Goal: Task Accomplishment & Management: Complete application form

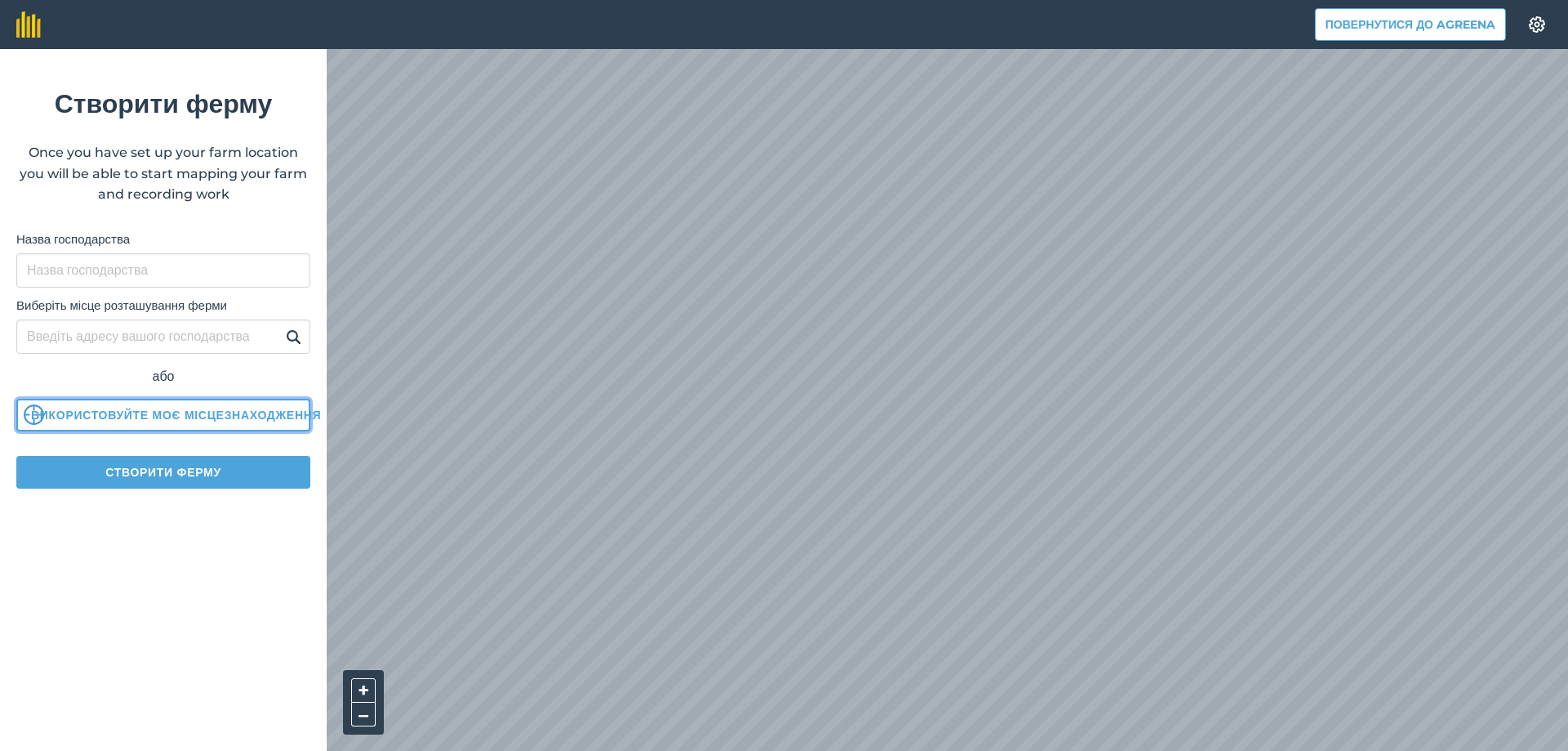
click at [86, 413] on button "Використовуйте моє місцезнаходження" at bounding box center [164, 415] width 294 height 33
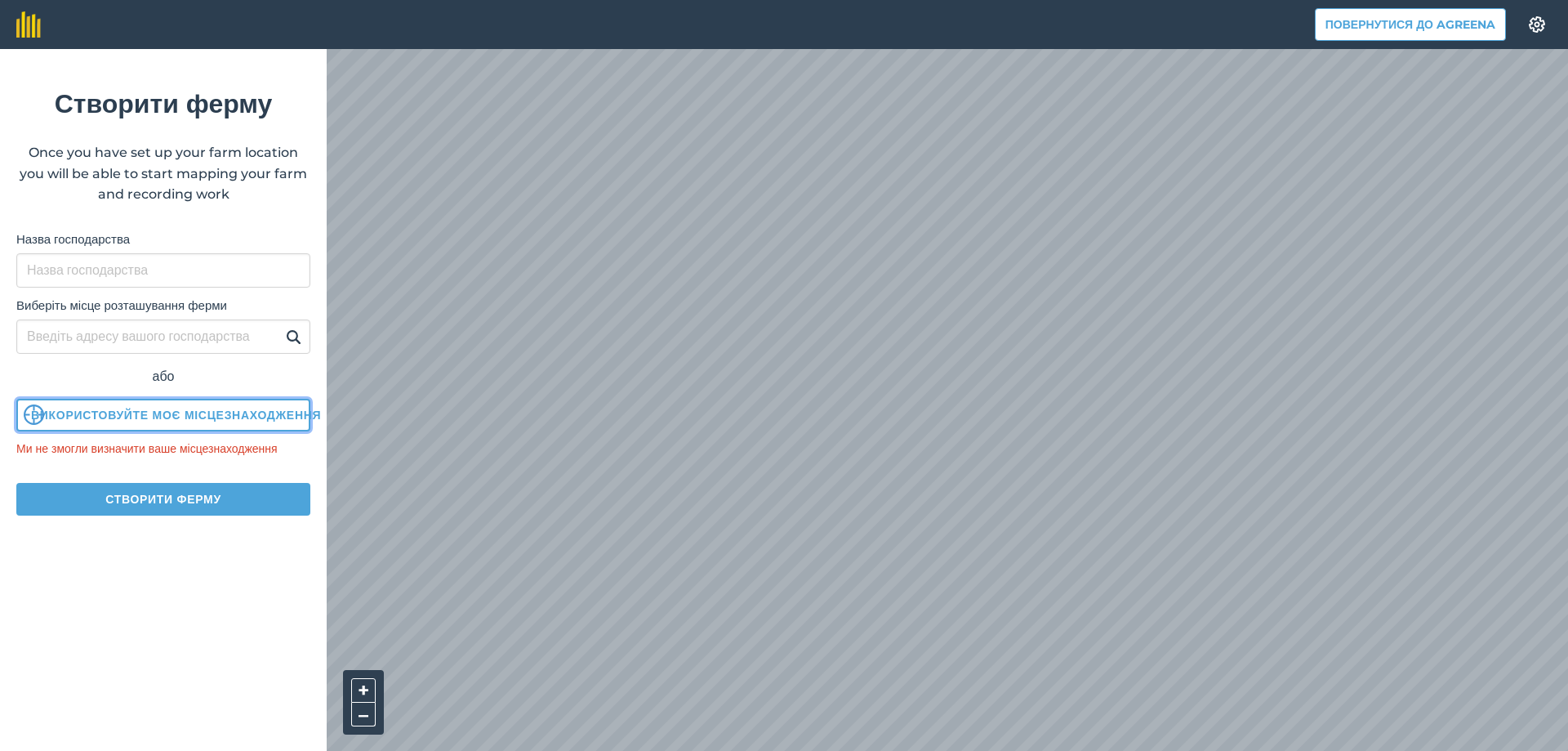
click at [177, 412] on button "Використовуйте моє місцезнаходження" at bounding box center [164, 415] width 294 height 33
click at [178, 413] on button "Використовуйте моє місцезнаходження" at bounding box center [164, 415] width 294 height 33
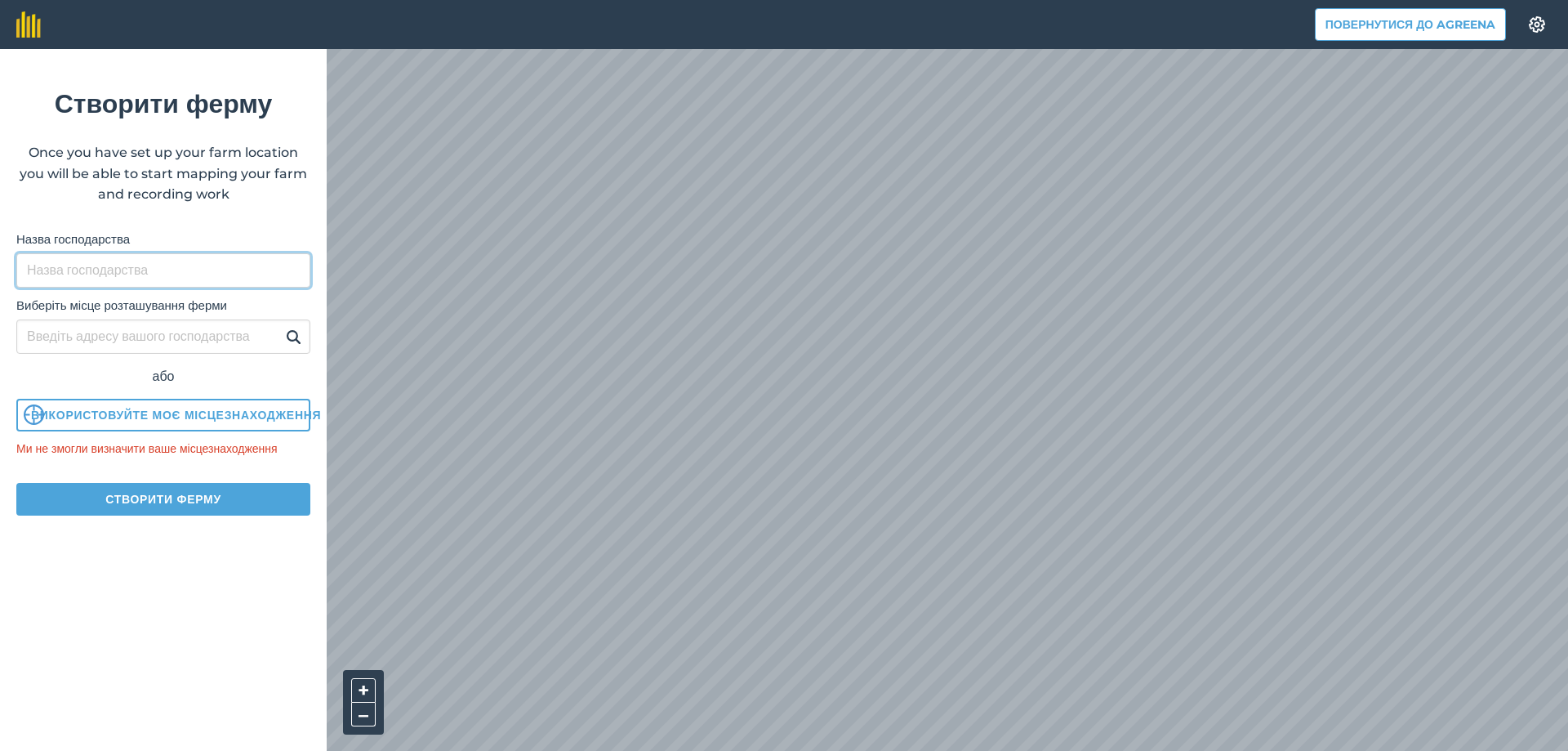
click at [120, 267] on input "Назва господарства" at bounding box center [164, 269] width 294 height 34
type input "Kars-Agro"
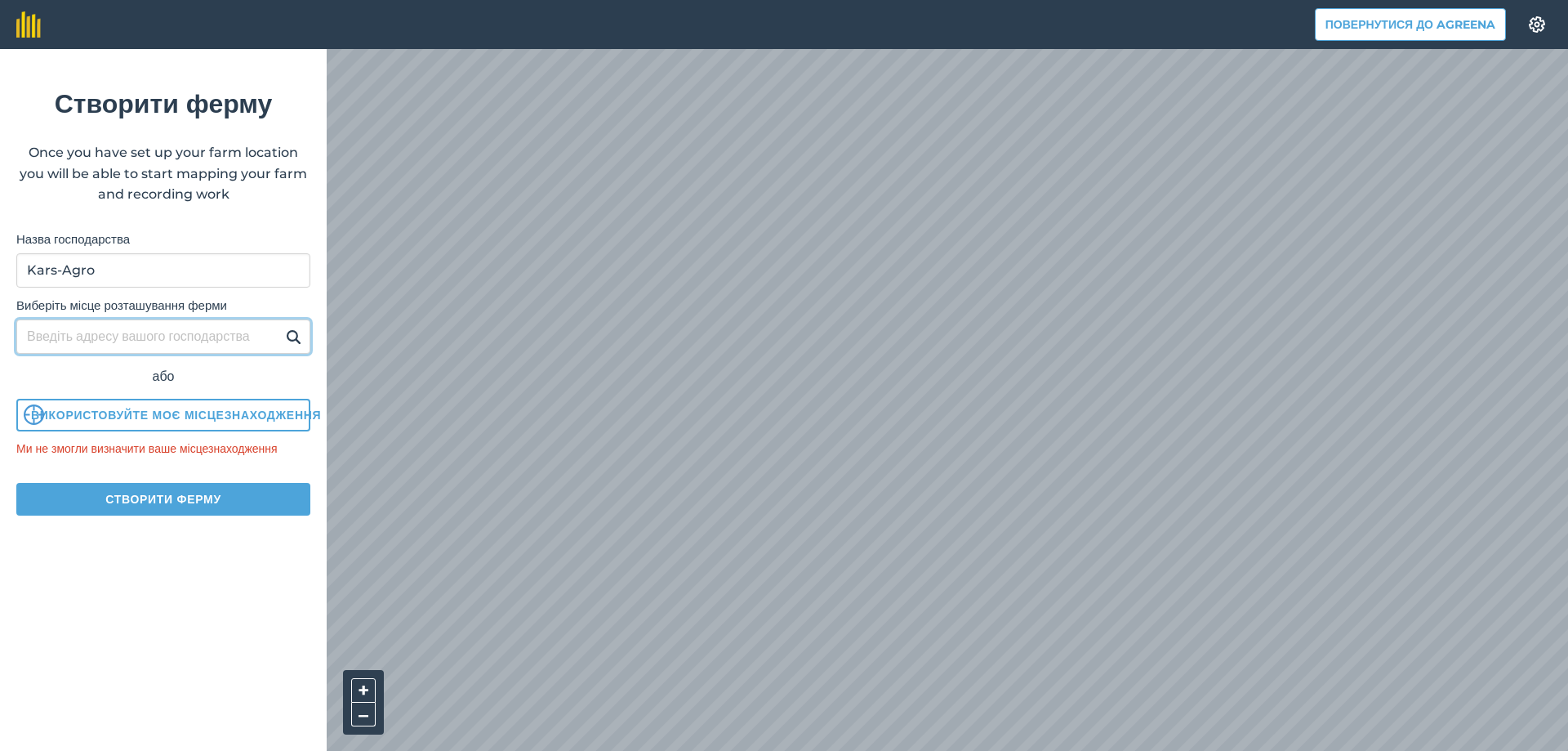
click at [135, 339] on input "Виберіть місце розташування ферми" at bounding box center [164, 336] width 294 height 34
type input "p"
click at [290, 337] on img at bounding box center [293, 336] width 16 height 19
click at [135, 336] on input "zelene" at bounding box center [164, 336] width 294 height 34
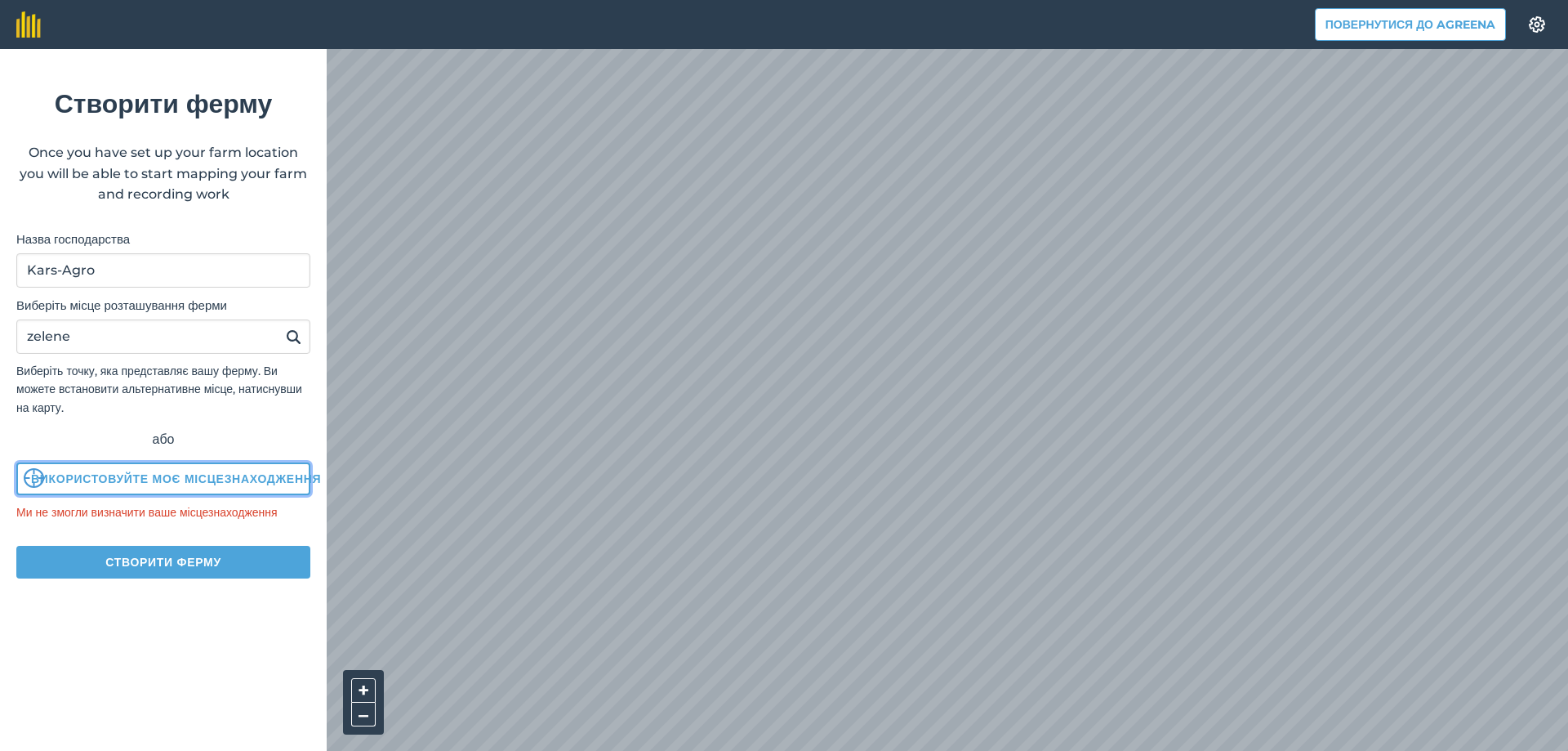
click at [146, 482] on button "Використовуйте моє місцезнаходження" at bounding box center [164, 479] width 294 height 33
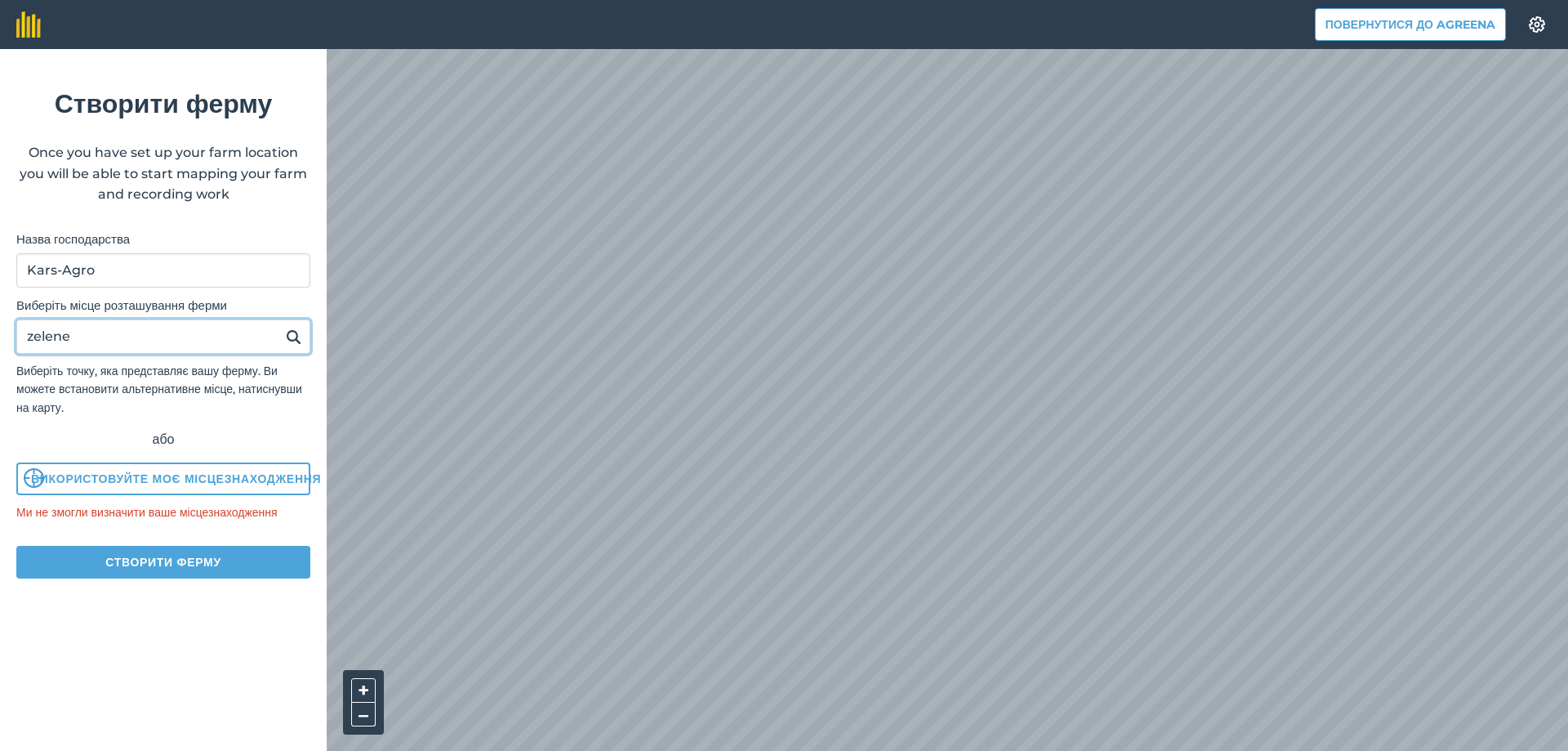
click at [222, 335] on input "zelene" at bounding box center [164, 336] width 294 height 34
click at [221, 335] on input "zelene" at bounding box center [164, 336] width 294 height 34
click at [281, 326] on button at bounding box center [294, 336] width 26 height 21
type input "З"
type input "70140"
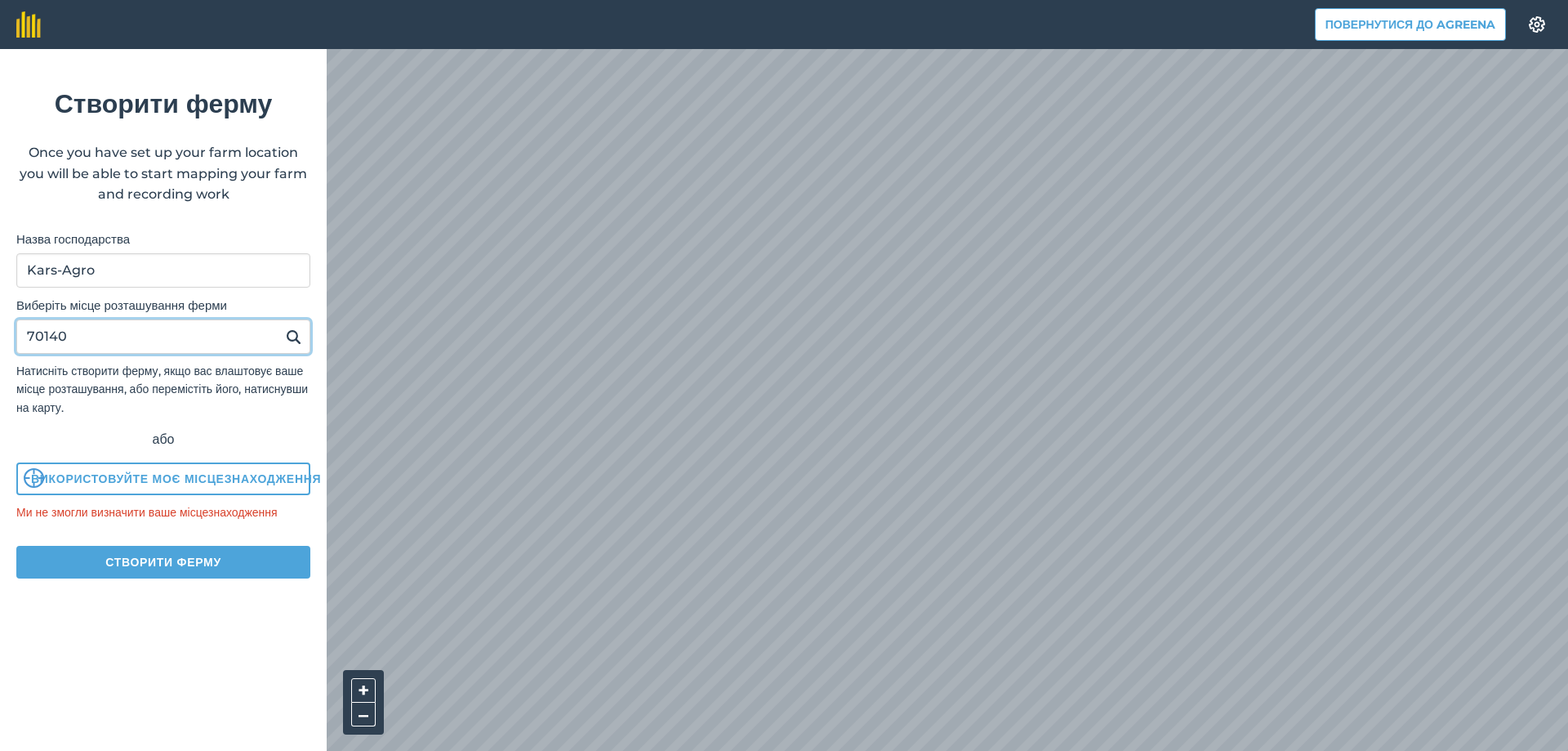
click at [281, 326] on button at bounding box center [294, 336] width 26 height 21
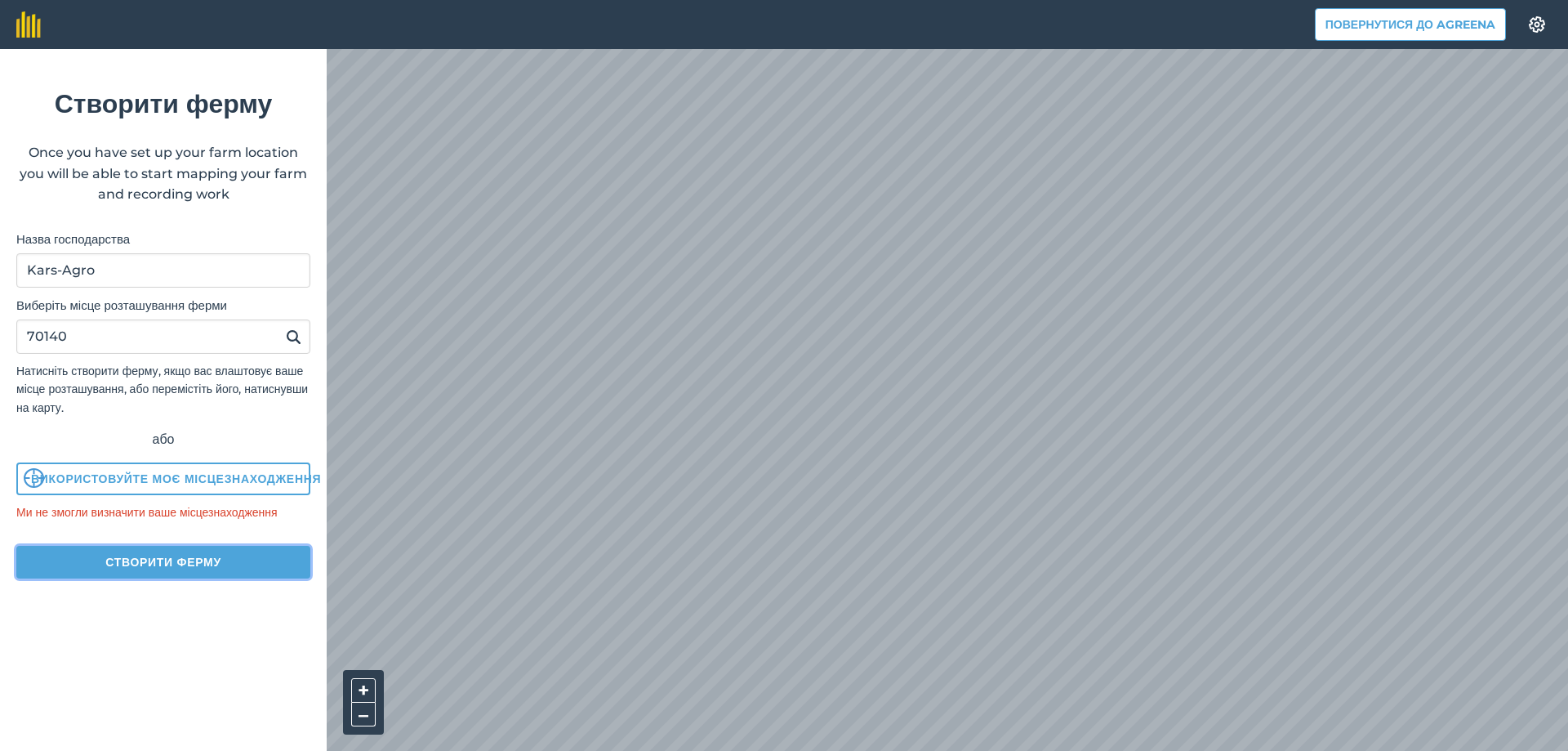
click at [173, 571] on button "Створити ферму" at bounding box center [164, 563] width 294 height 33
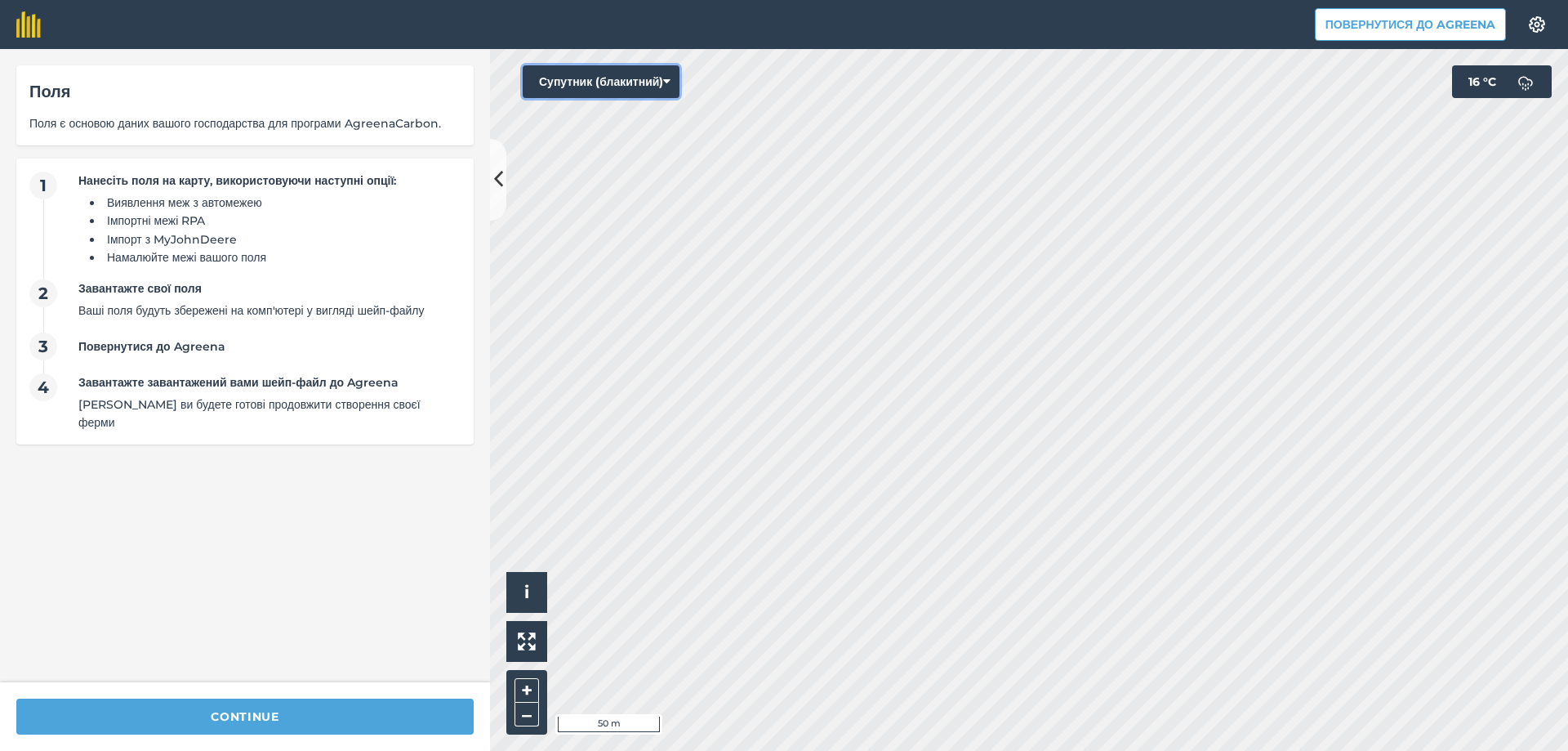
click at [674, 82] on button "Супутник (блакитний)" at bounding box center [601, 82] width 157 height 33
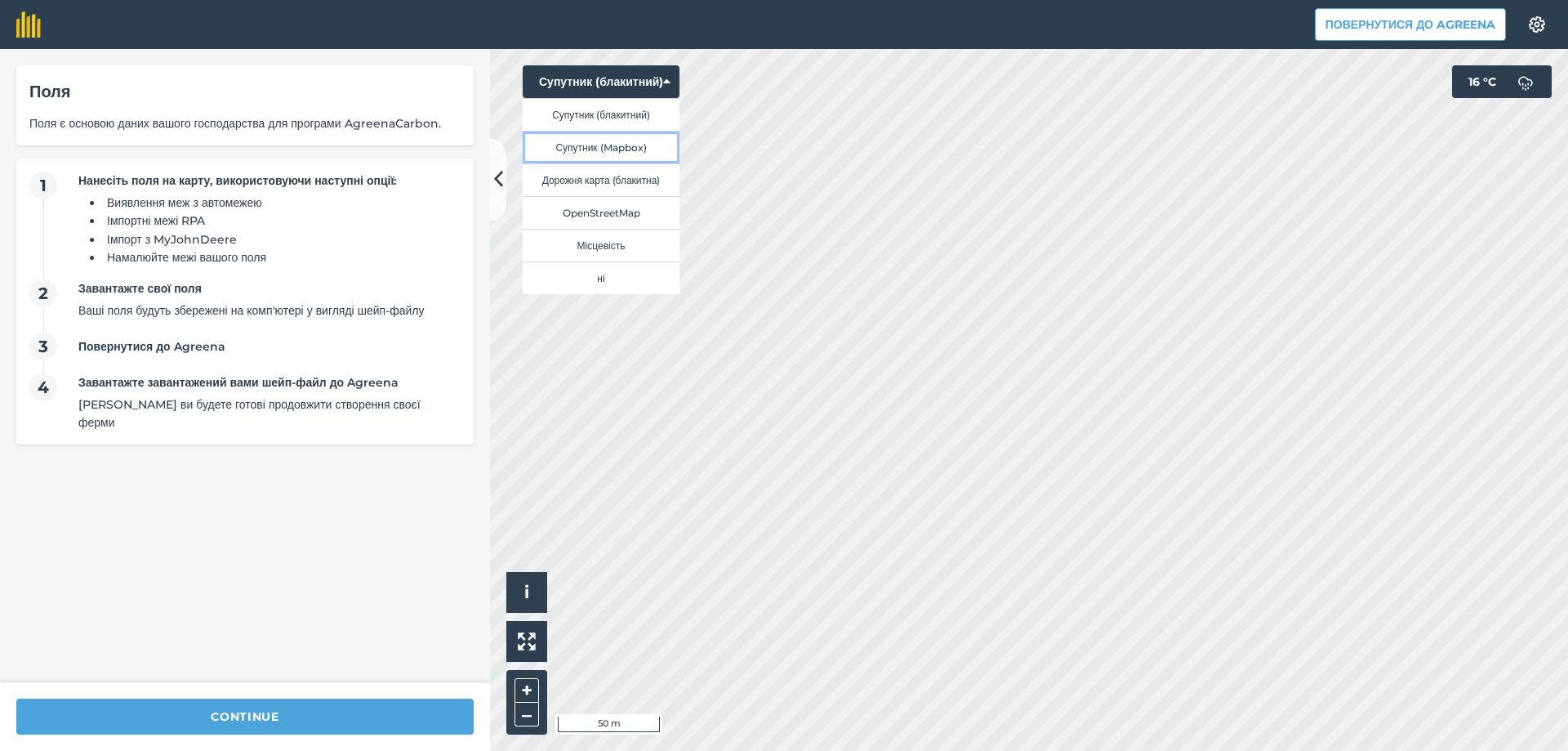
click at [631, 152] on button "Супутник (Mapbox)" at bounding box center [601, 147] width 157 height 33
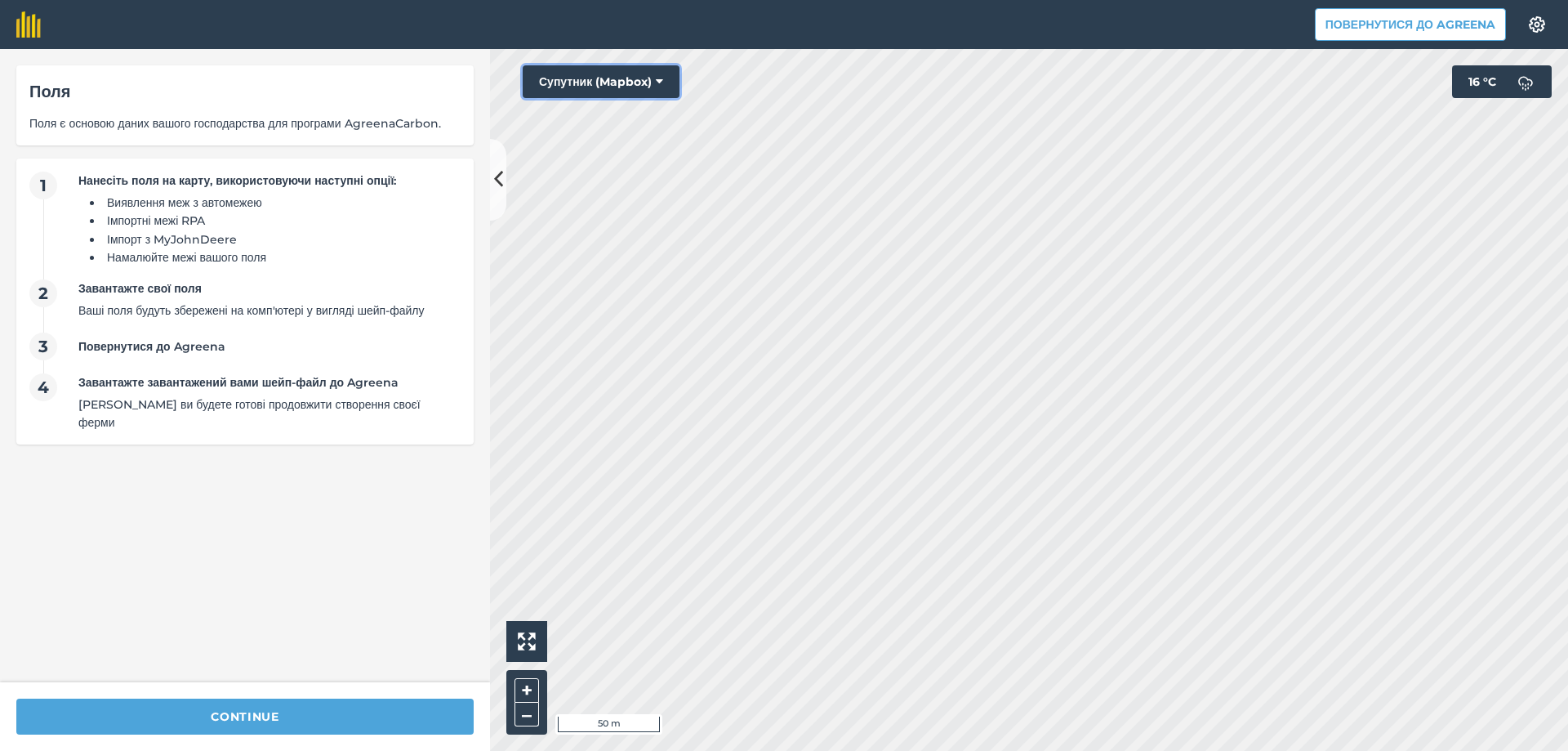
click at [658, 81] on icon at bounding box center [660, 82] width 7 height 17
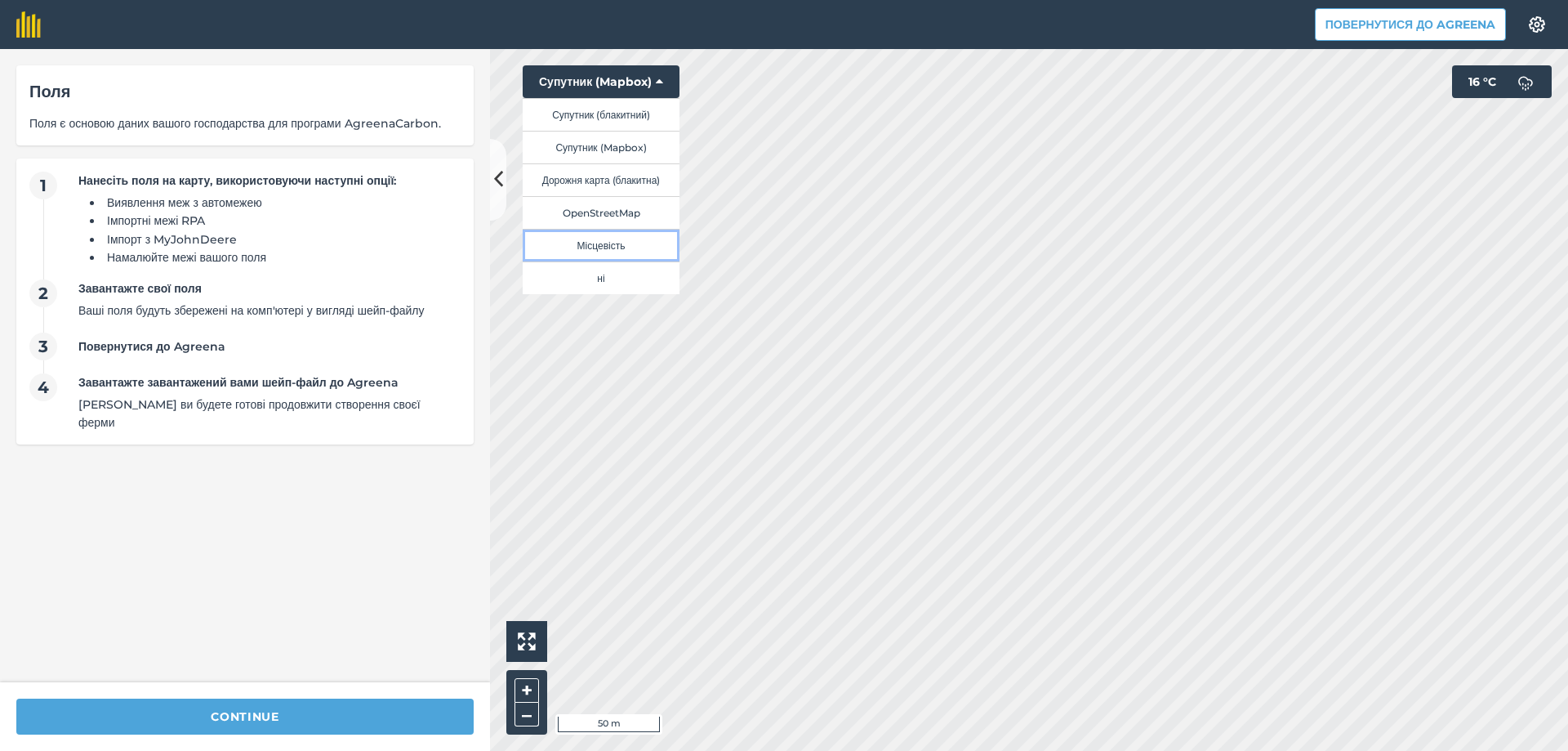
click at [622, 247] on button "Місцевість" at bounding box center [601, 245] width 157 height 33
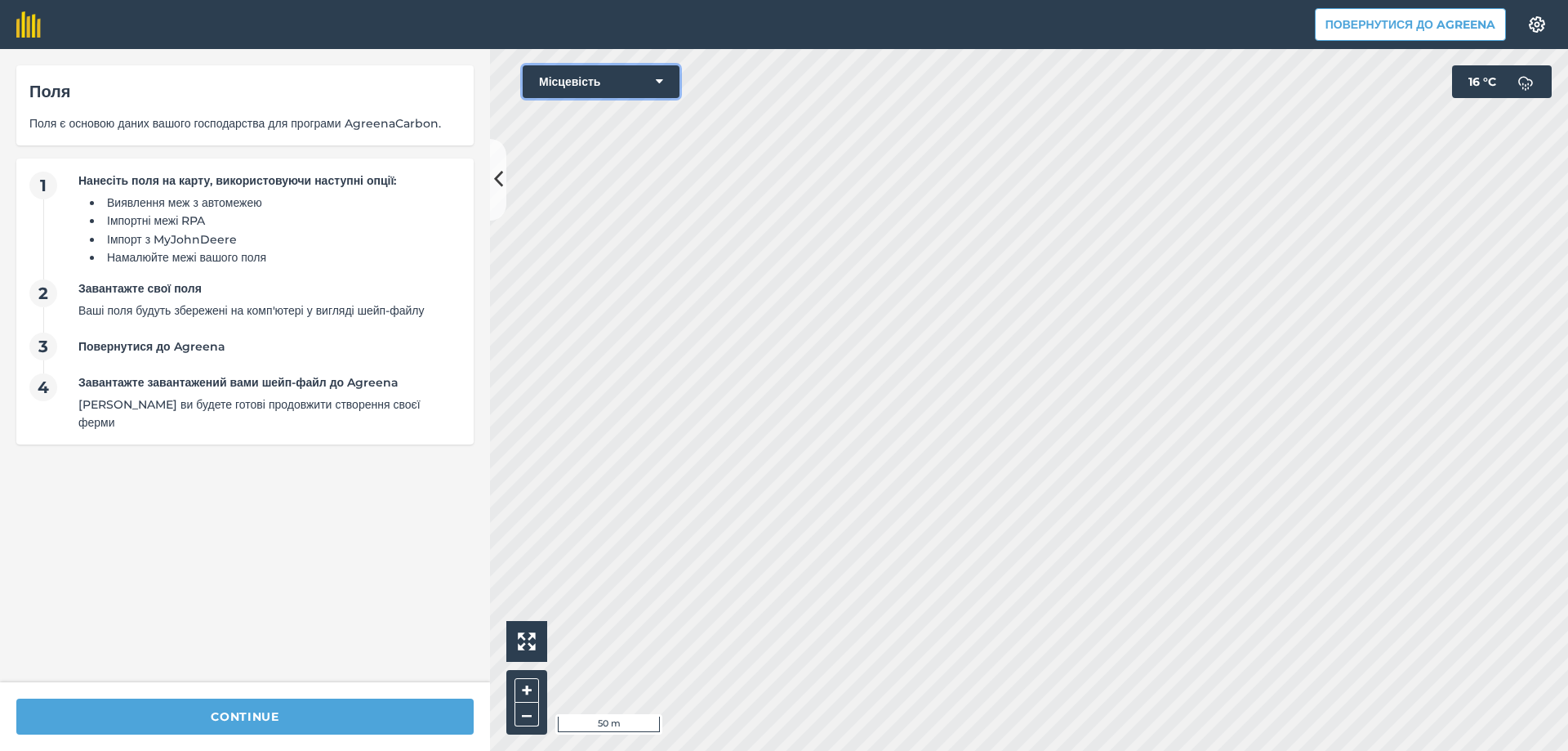
click at [638, 85] on button "Місцевість" at bounding box center [601, 82] width 157 height 33
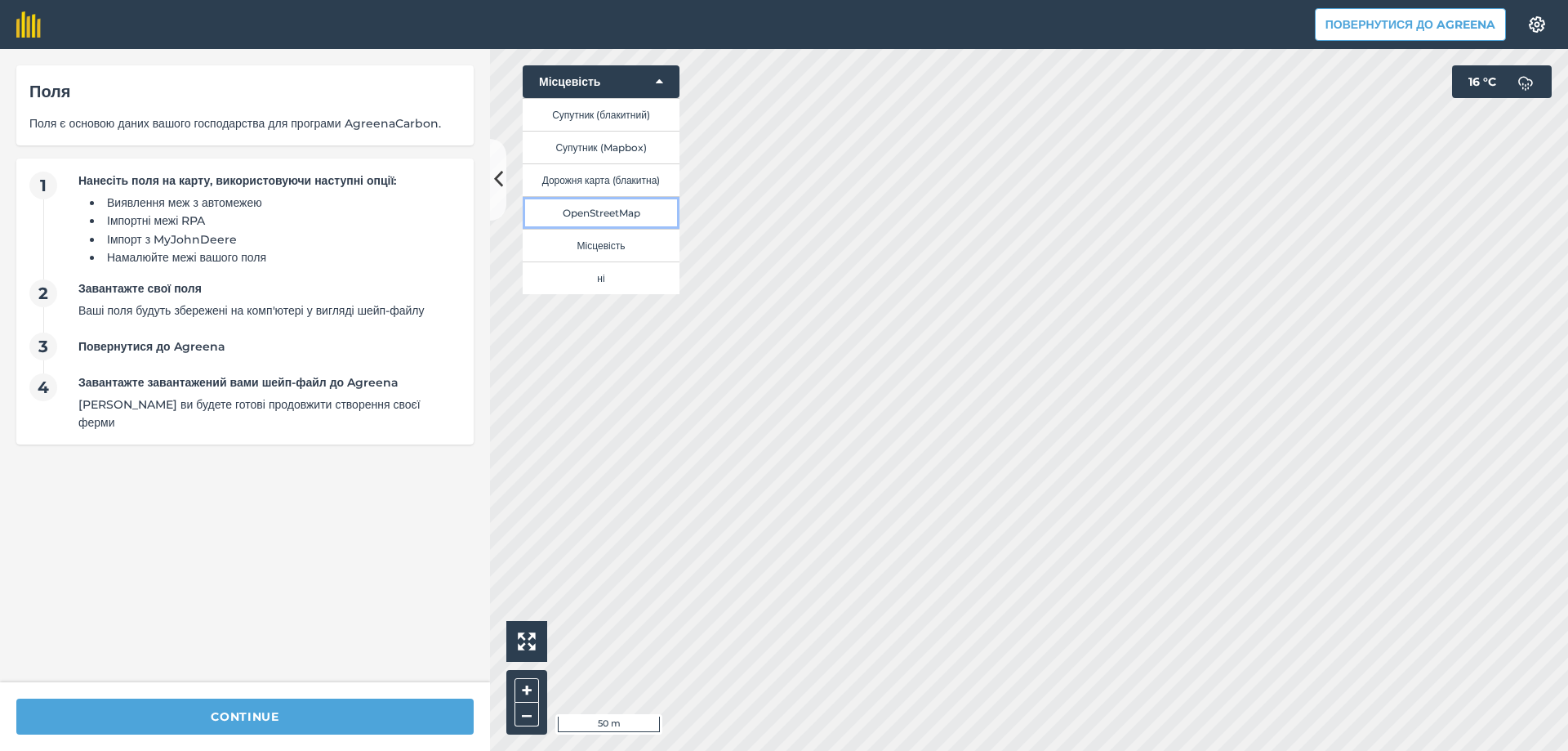
click at [611, 212] on button "OpenStreetMap" at bounding box center [601, 212] width 157 height 33
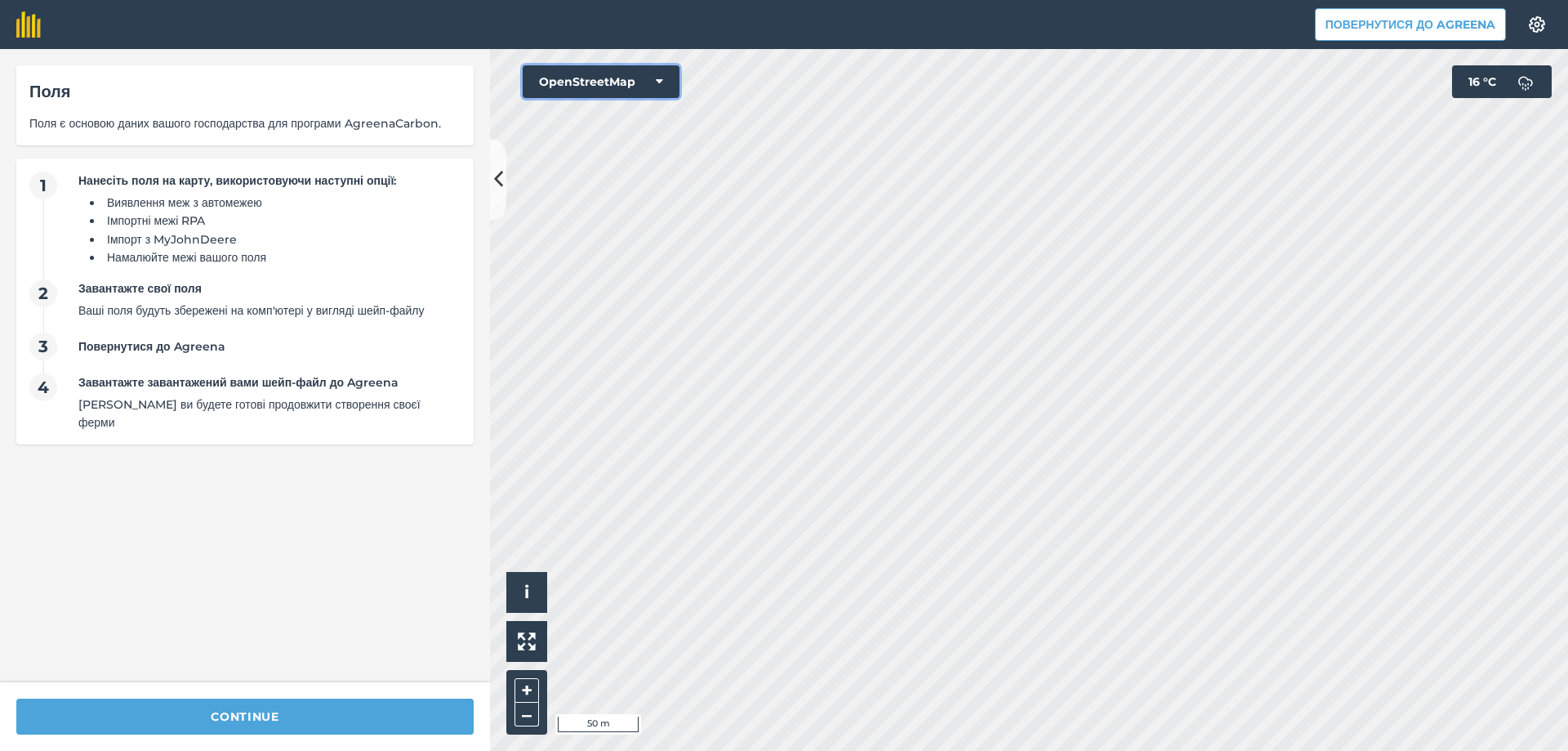
click at [632, 85] on button "OpenStreetMap" at bounding box center [601, 82] width 157 height 33
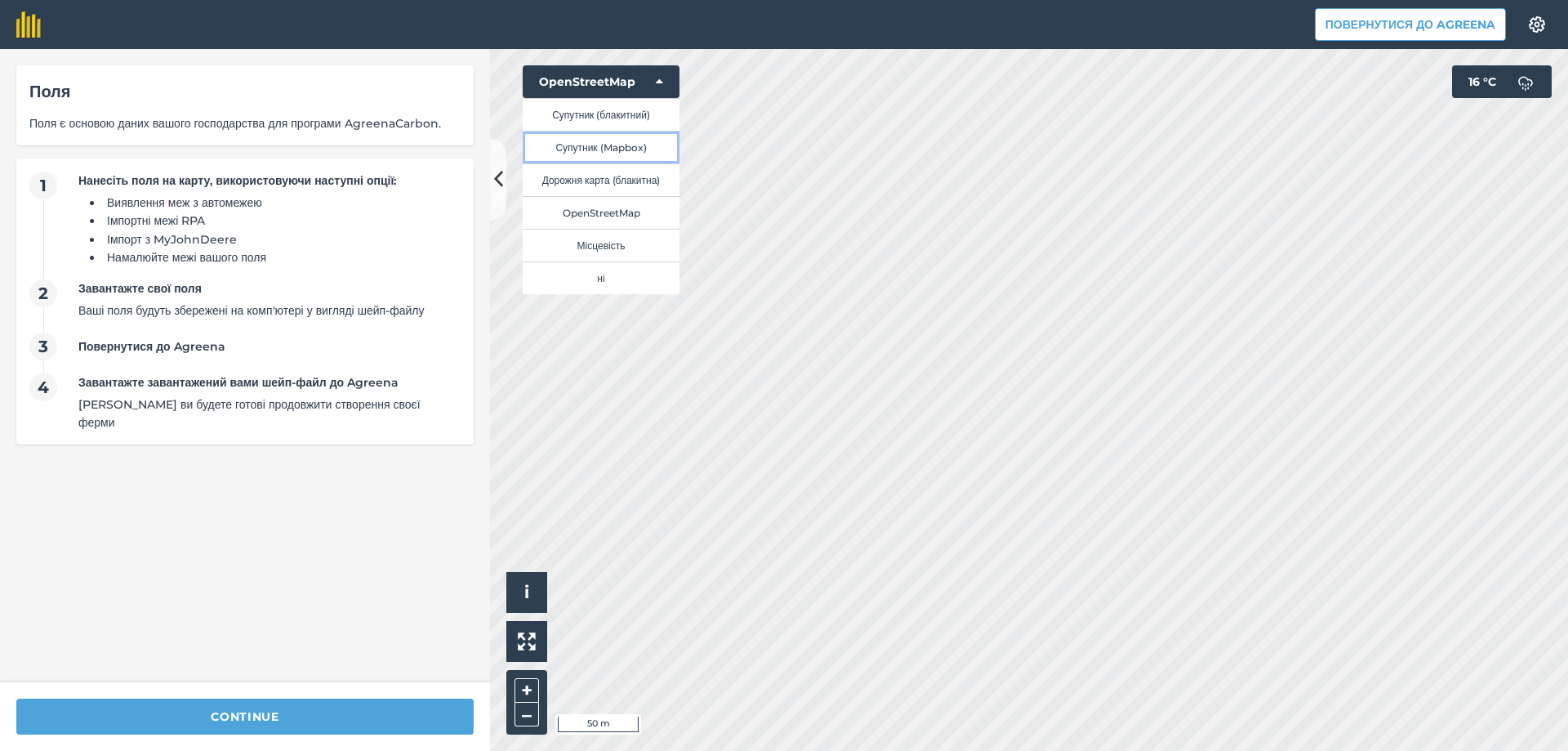
click at [600, 149] on button "Супутник (Mapbox)" at bounding box center [601, 147] width 157 height 33
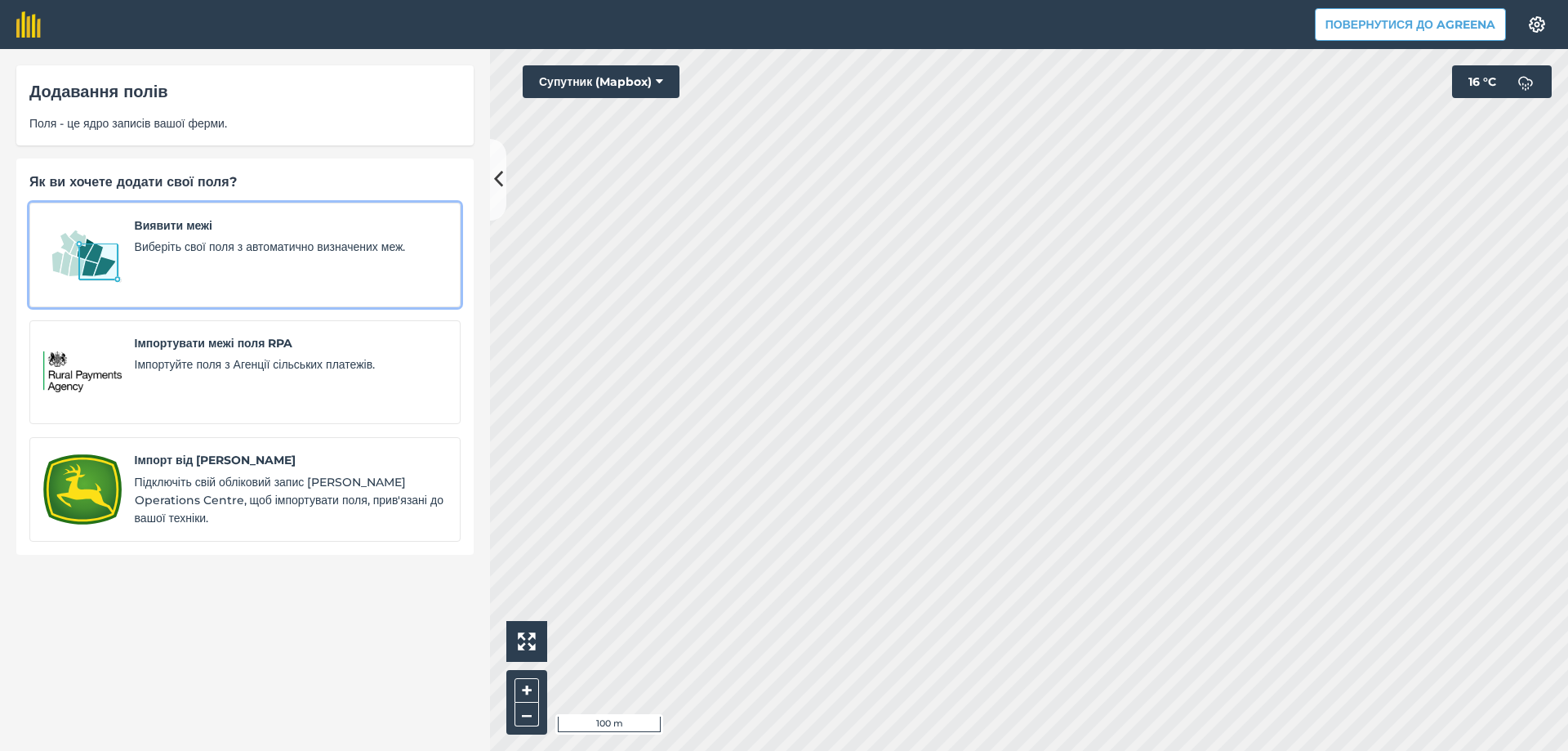
click at [311, 266] on div "Виявити межі Виберіть свої поля з автоматично визначених меж." at bounding box center [290, 255] width 312 height 77
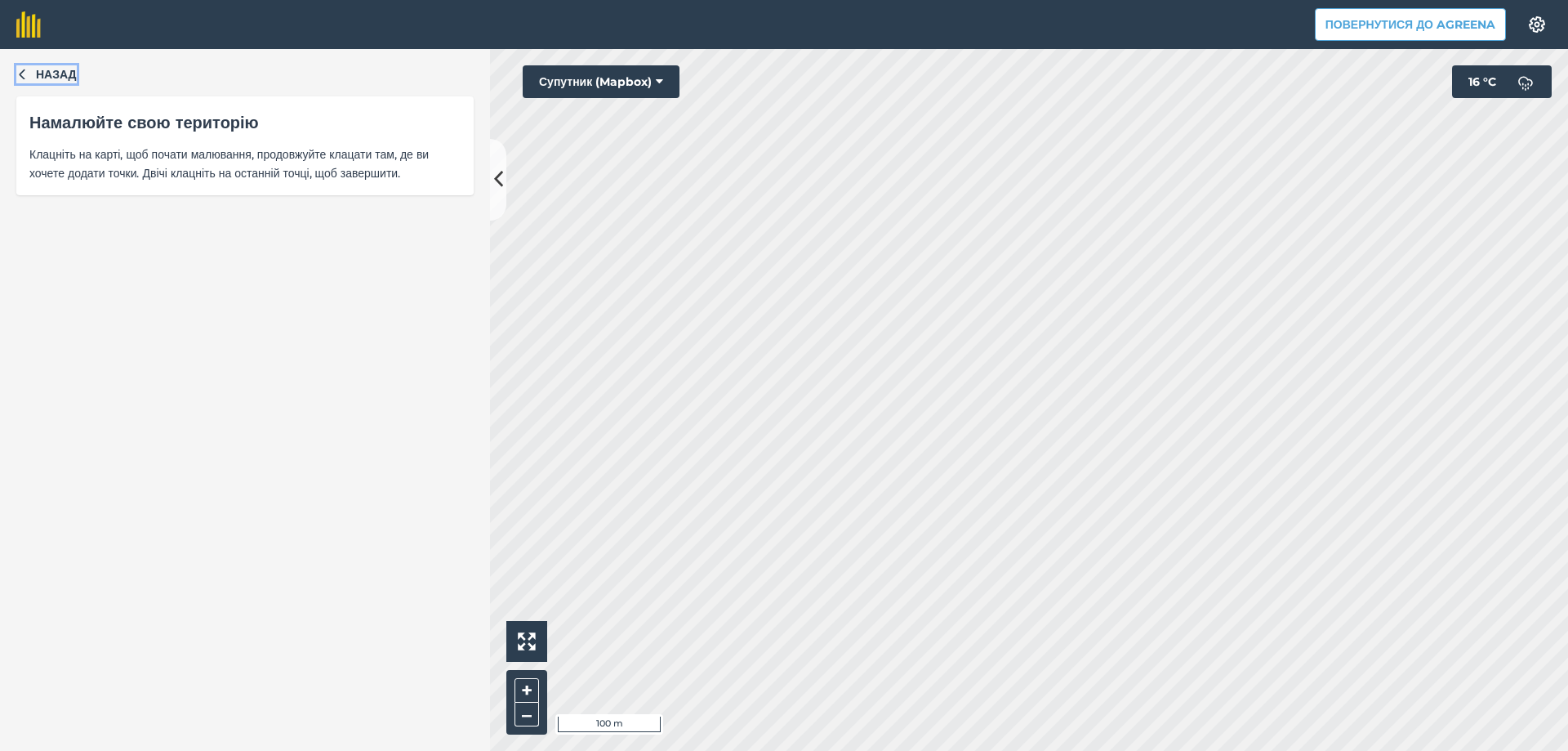
click at [30, 69] on button "Назад" at bounding box center [47, 74] width 61 height 18
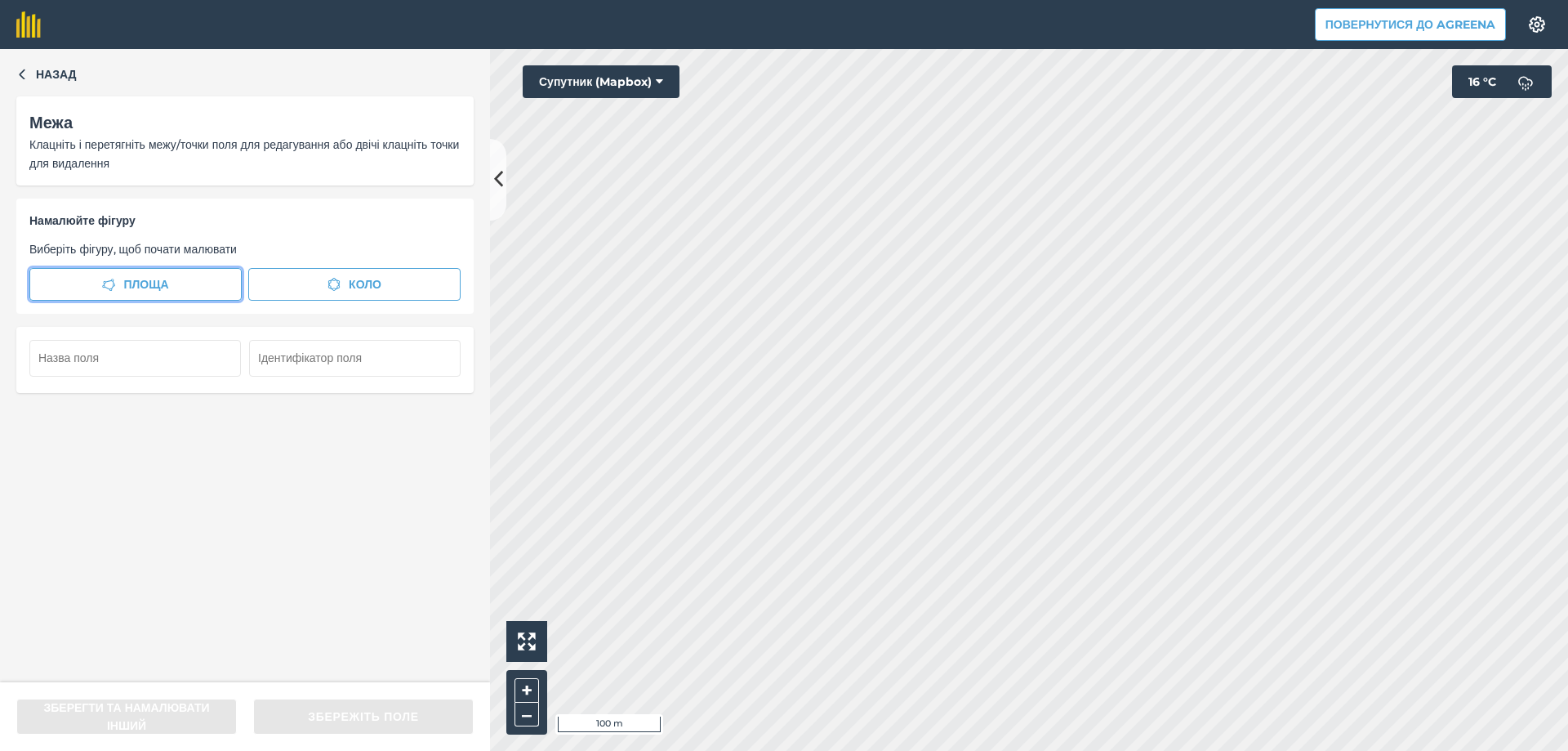
click at [160, 282] on span "Площа" at bounding box center [145, 284] width 45 height 18
click at [29, 75] on button "Назад" at bounding box center [47, 74] width 61 height 18
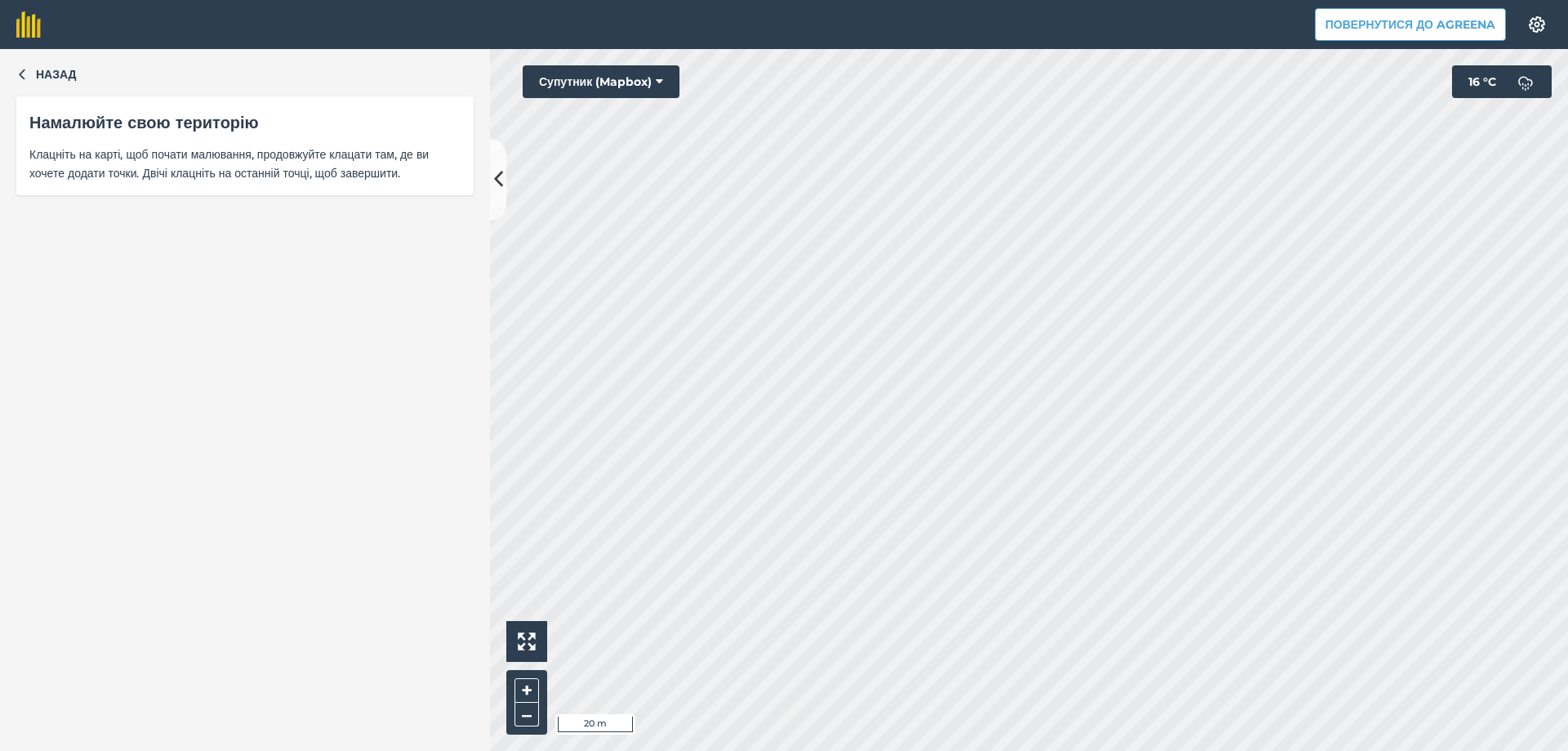
click at [165, 145] on span "Клацніть на карті, щоб почати малювання, продовжуйте клацати там, де ви хочете …" at bounding box center [244, 164] width 431 height 37
click at [33, 63] on div "Назад Намалюйте свою територію Клацніть на карті, щоб почати малювання, продовж…" at bounding box center [244, 399] width 490 height 701
click at [35, 77] on button "Назад" at bounding box center [47, 74] width 61 height 18
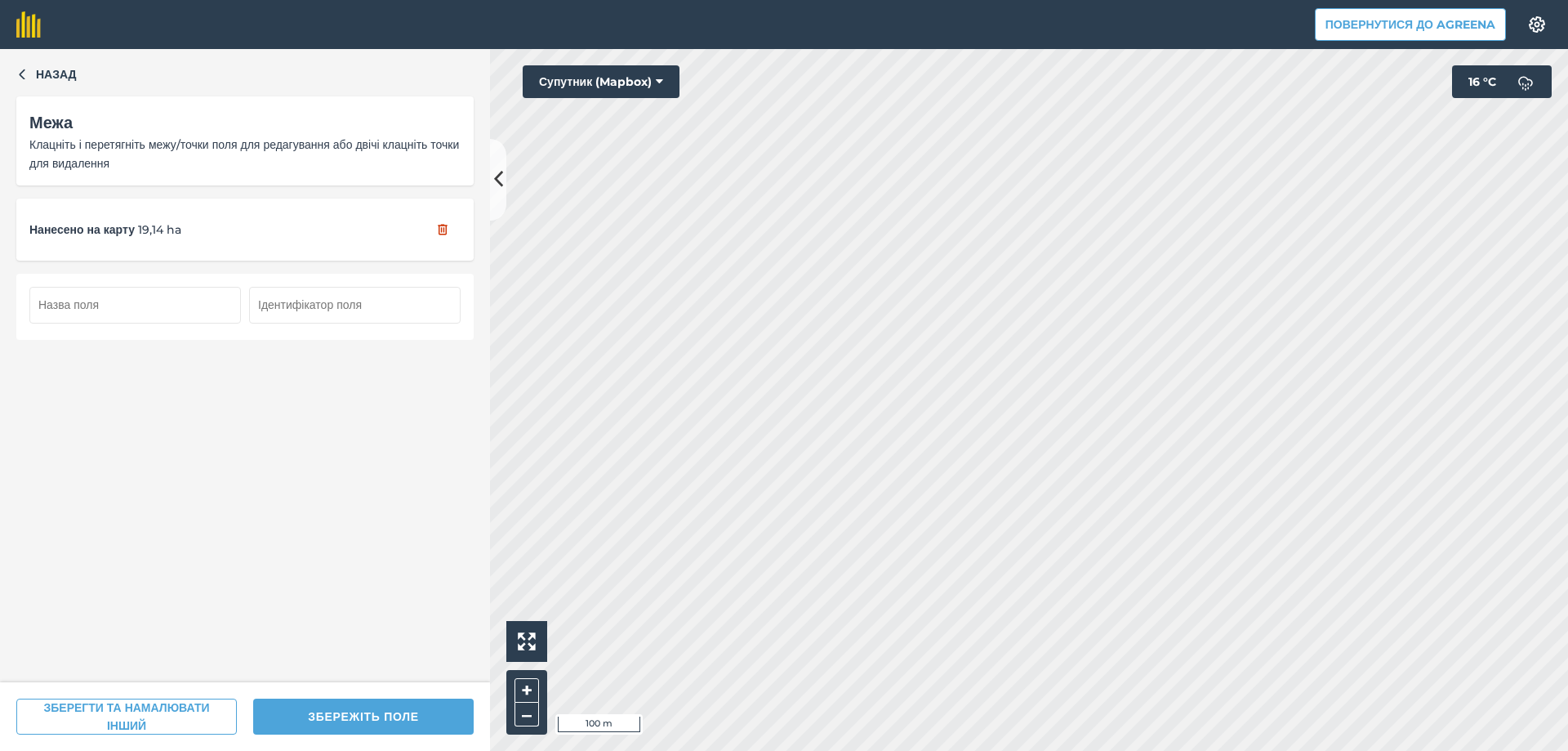
click at [118, 297] on input "text" at bounding box center [135, 304] width 211 height 36
type input "Зелене"
type input "1"
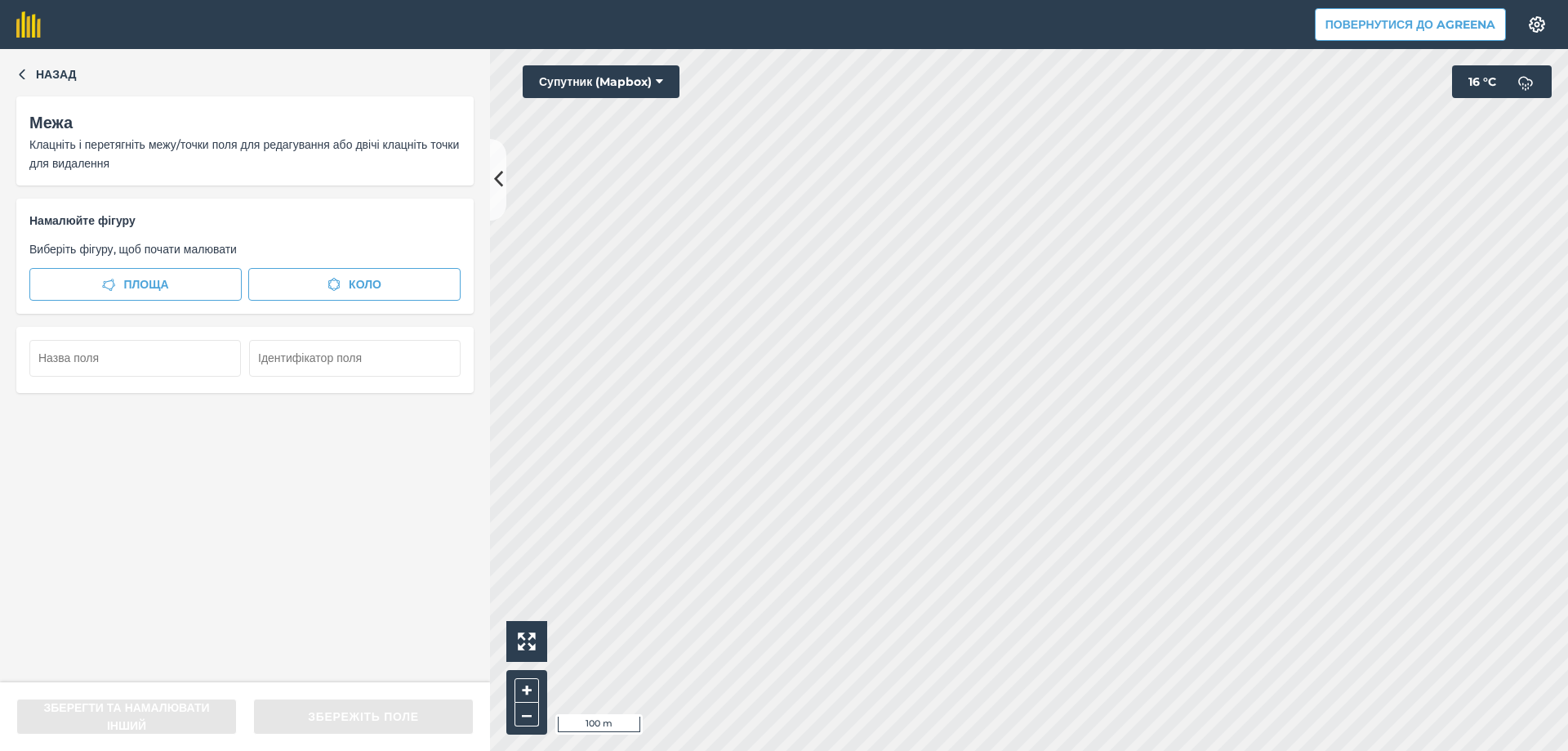
click at [473, 460] on div "Назад Межа Клацніть і перетягніть межу/точки поля для редагування або двічі кла…" at bounding box center [784, 399] width 1568 height 701
click at [134, 287] on span "Площа" at bounding box center [145, 284] width 45 height 18
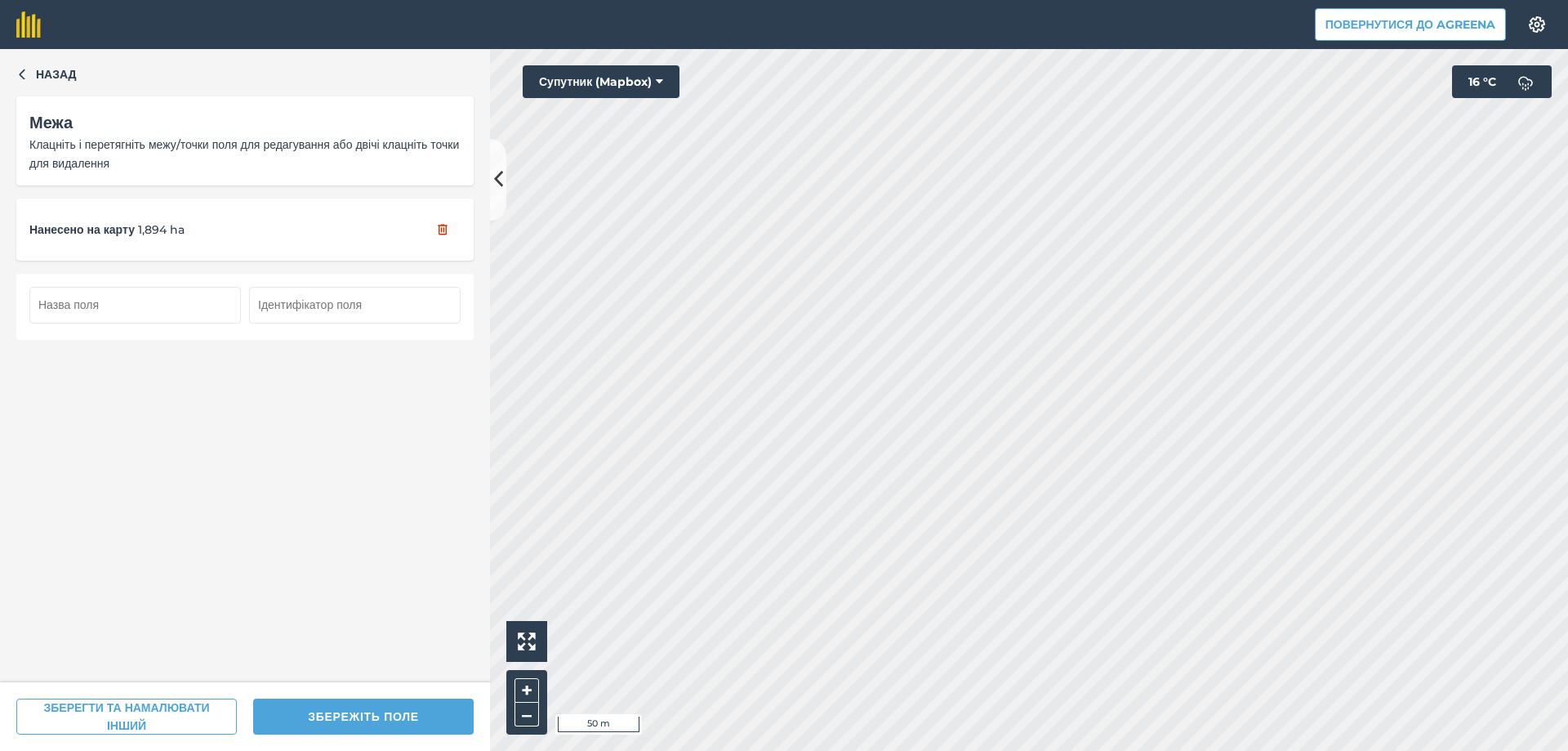
click at [223, 296] on input "text" at bounding box center [135, 304] width 211 height 36
type input "Мій"
type input "2"
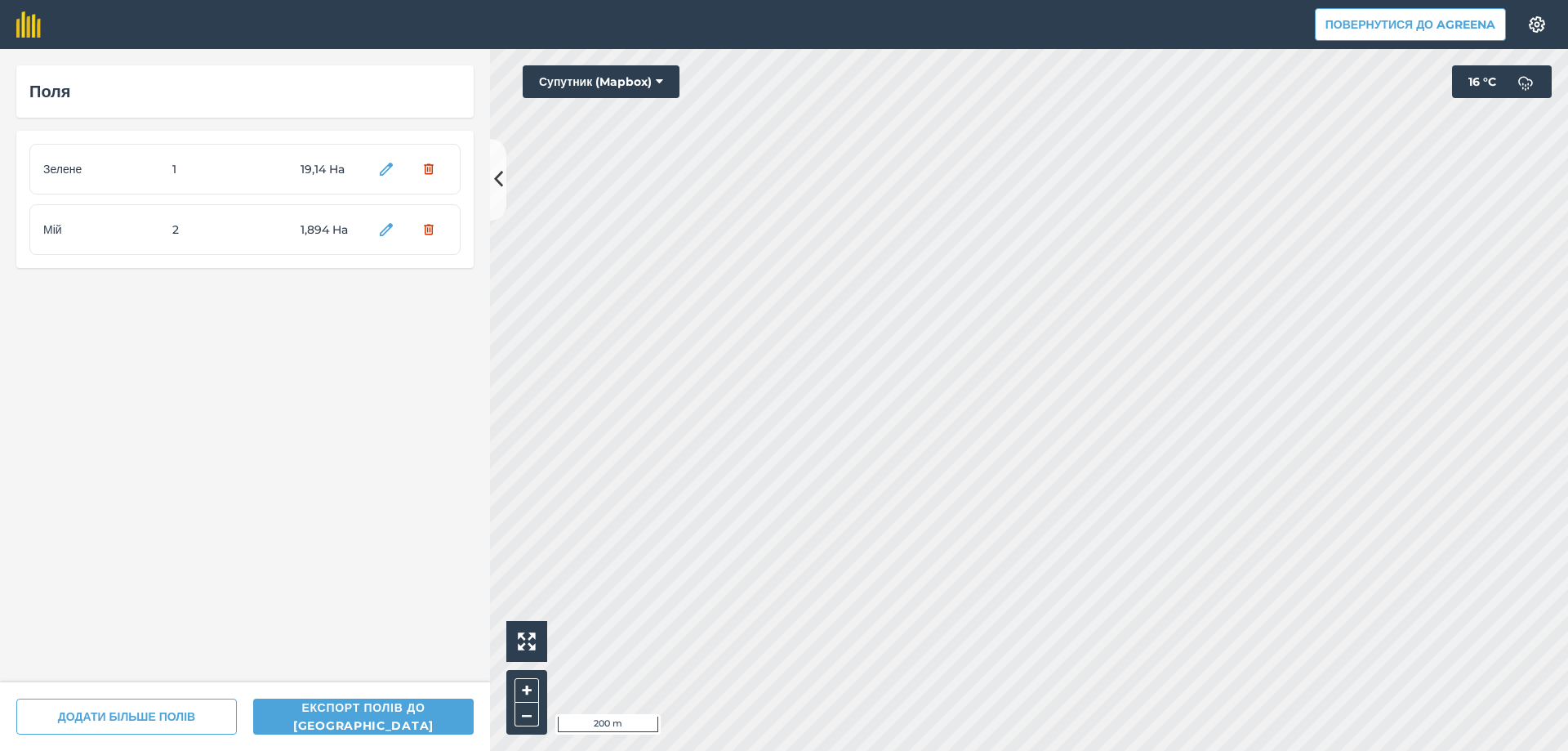
click at [312, 342] on div "Поля Зелене 1 19,14 Ha Мій 2 1,894 Ha ДОДАТИ БІЛЬШЕ ПОЛІВ Експорт полів до Agre…" at bounding box center [784, 399] width 1568 height 701
click at [732, 307] on div "Поля Зелене 1 19,14 Ha Мій 2 1,894 Ha ДОДАТИ БІЛЬШЕ ПОЛІВ Експорт полів до Agre…" at bounding box center [784, 399] width 1568 height 701
click at [356, 304] on div "Поля Зелене 1 19,14 Ha Мій 2 1,894 Ha" at bounding box center [244, 365] width 490 height 633
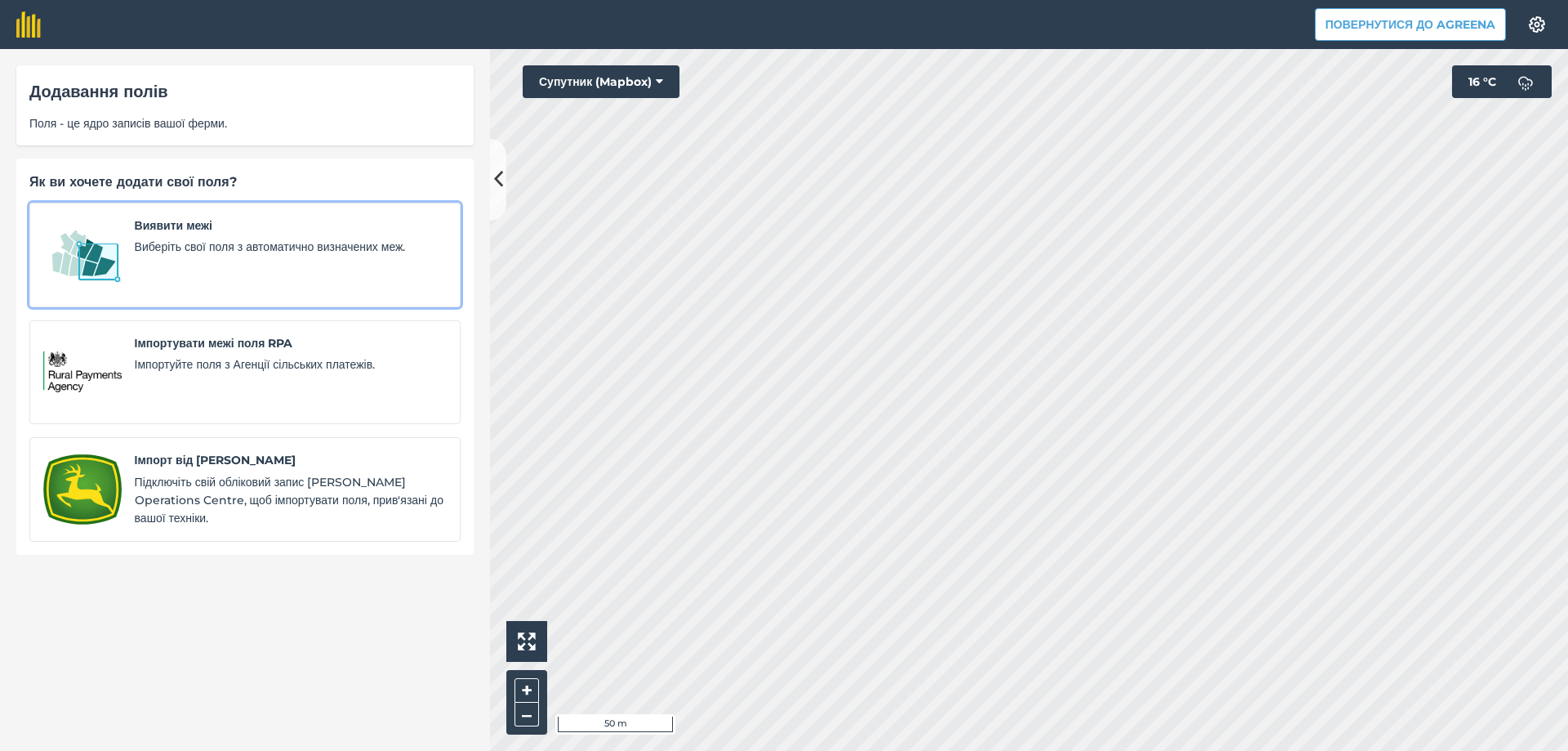
click at [176, 237] on div "Виявити межі Виберіть свої поля з автоматично визначених меж." at bounding box center [290, 255] width 312 height 77
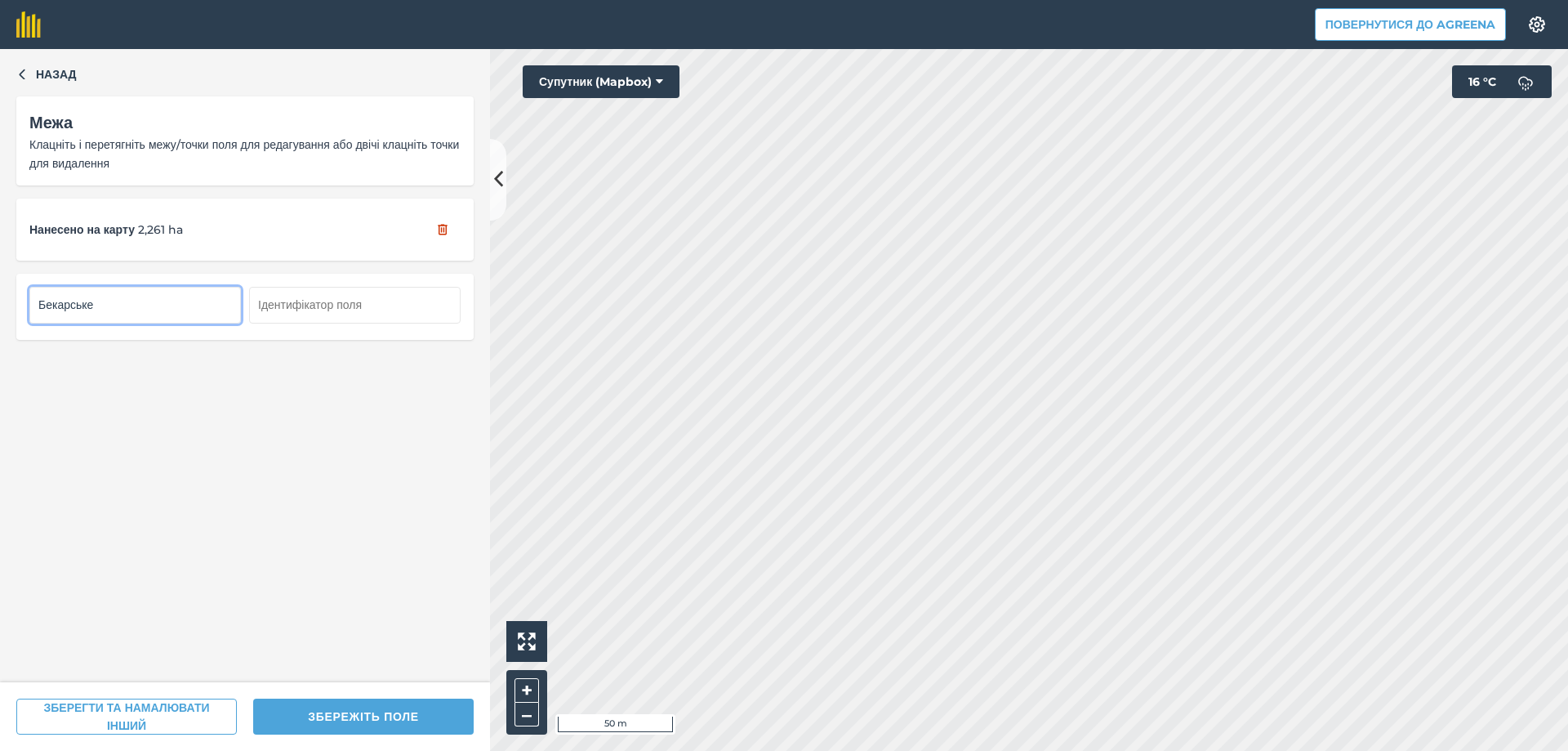
type input "Бекарське"
type input "3"
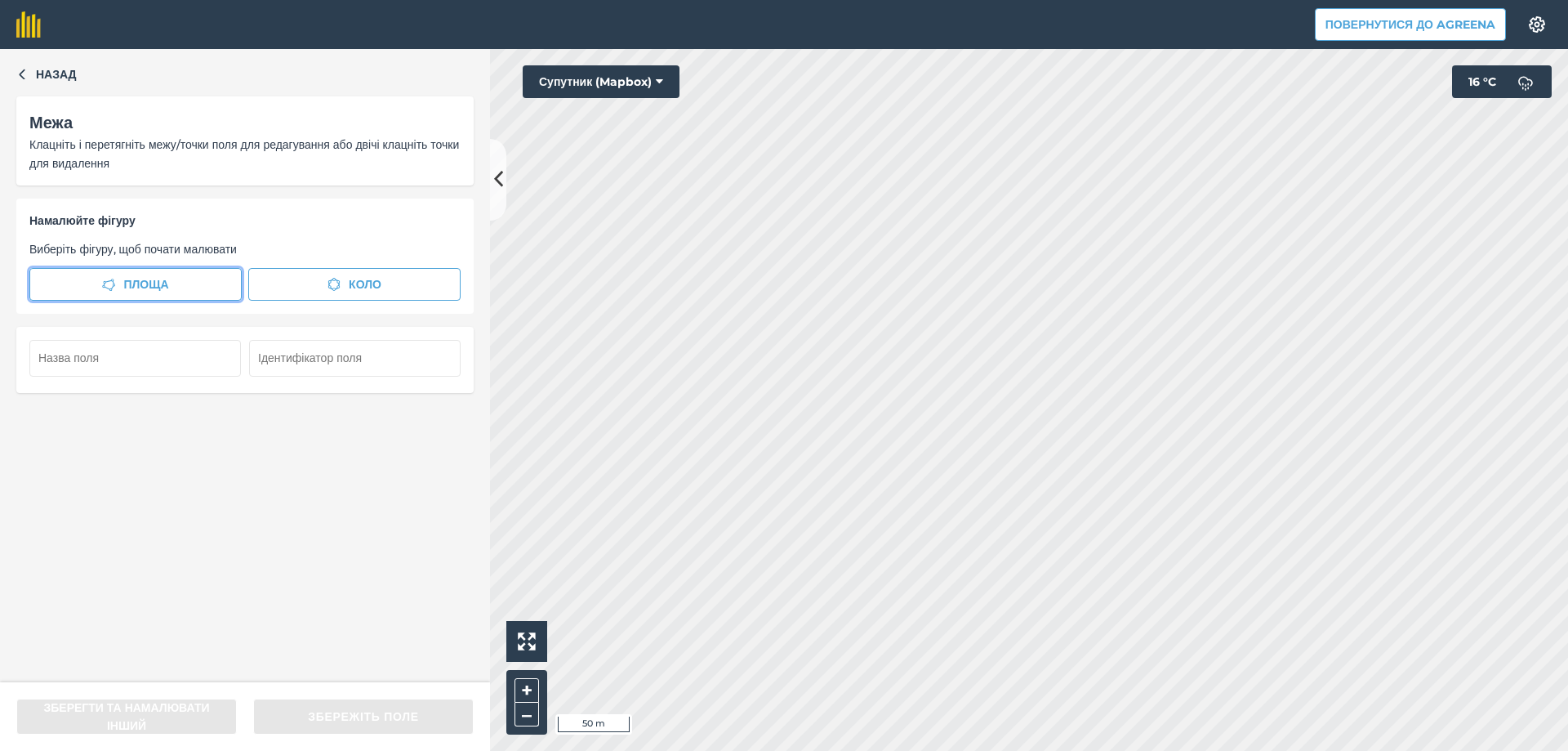
click at [130, 287] on span "Площа" at bounding box center [145, 284] width 45 height 18
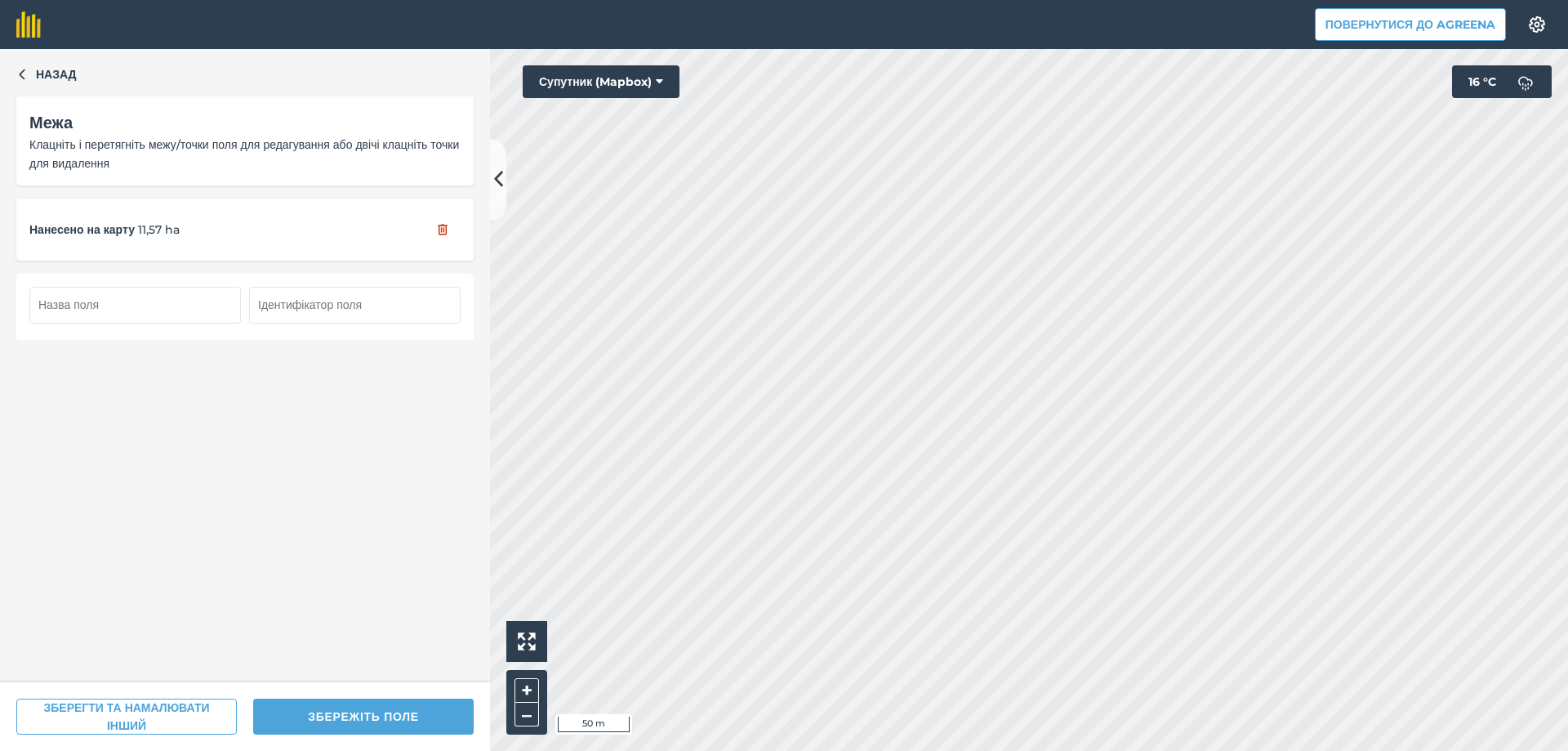
click at [135, 303] on input "text" at bounding box center [135, 304] width 211 height 36
type input "Дев"
click at [341, 302] on input "text" at bounding box center [355, 304] width 211 height 36
type input "4"
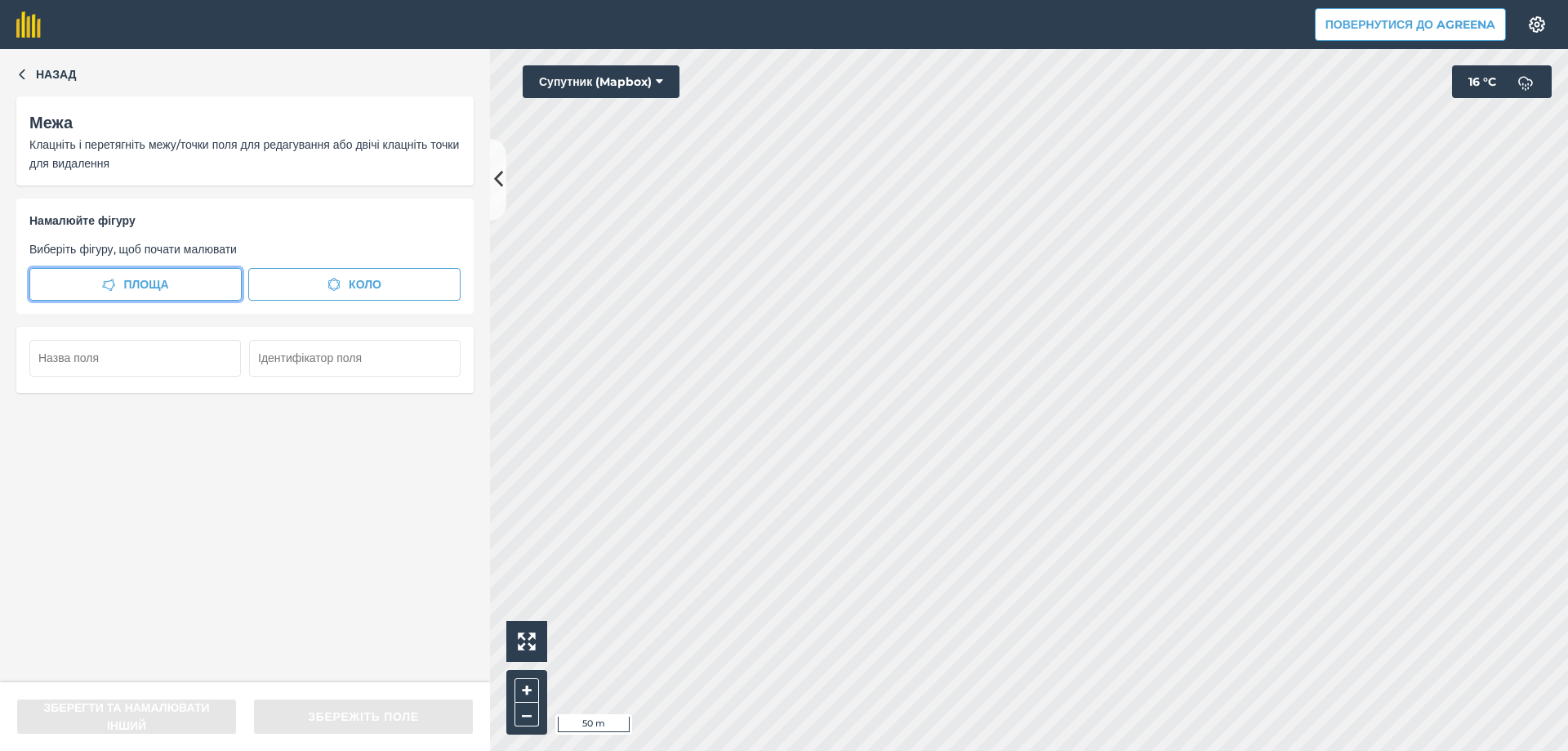
click at [123, 282] on span "Площа" at bounding box center [145, 284] width 45 height 18
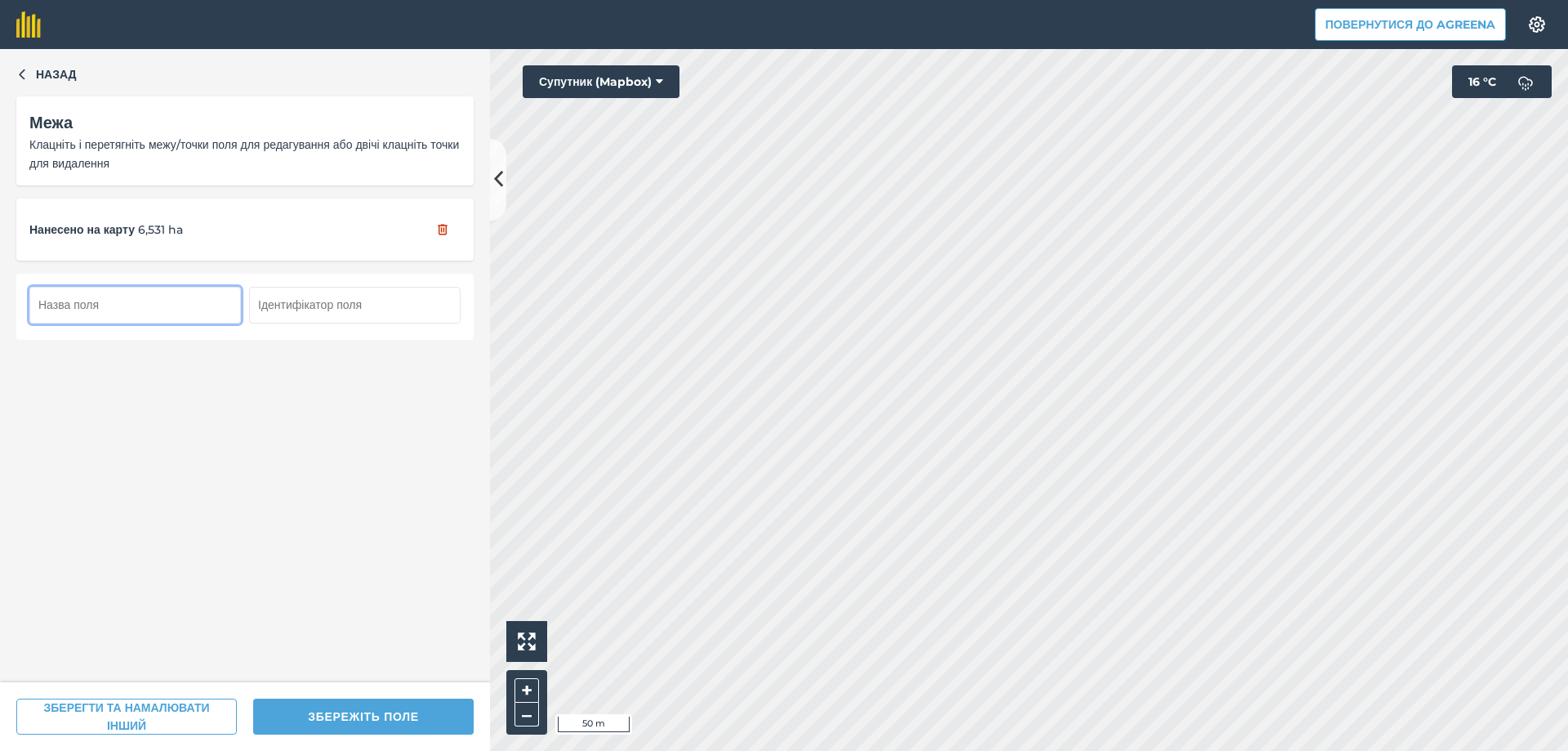
click at [216, 301] on input "text" at bounding box center [135, 304] width 211 height 36
type input "Мами"
type input "5"
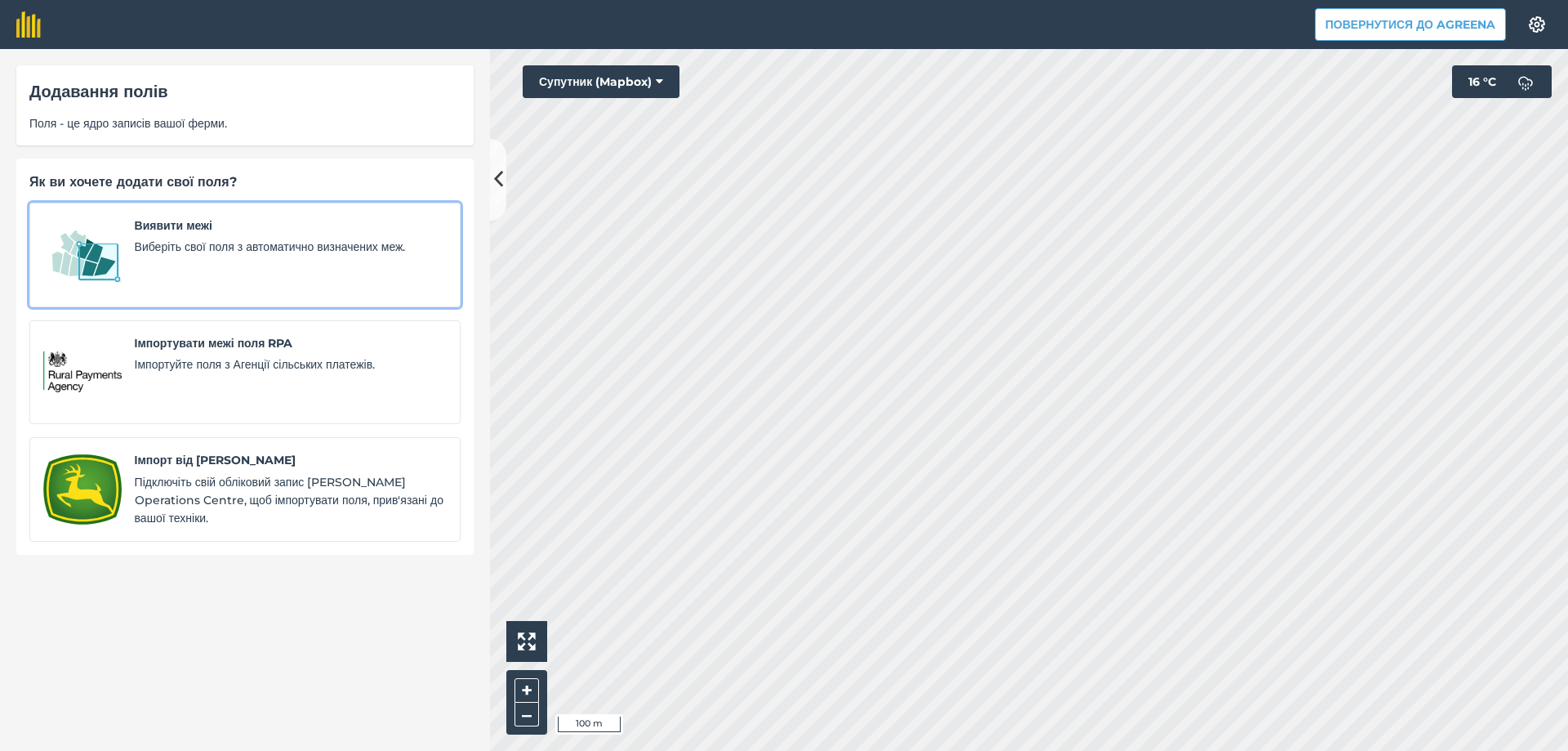
click at [247, 263] on div "Виявити межі Виберіть свої поля з автоматично визначених меж." at bounding box center [290, 255] width 312 height 77
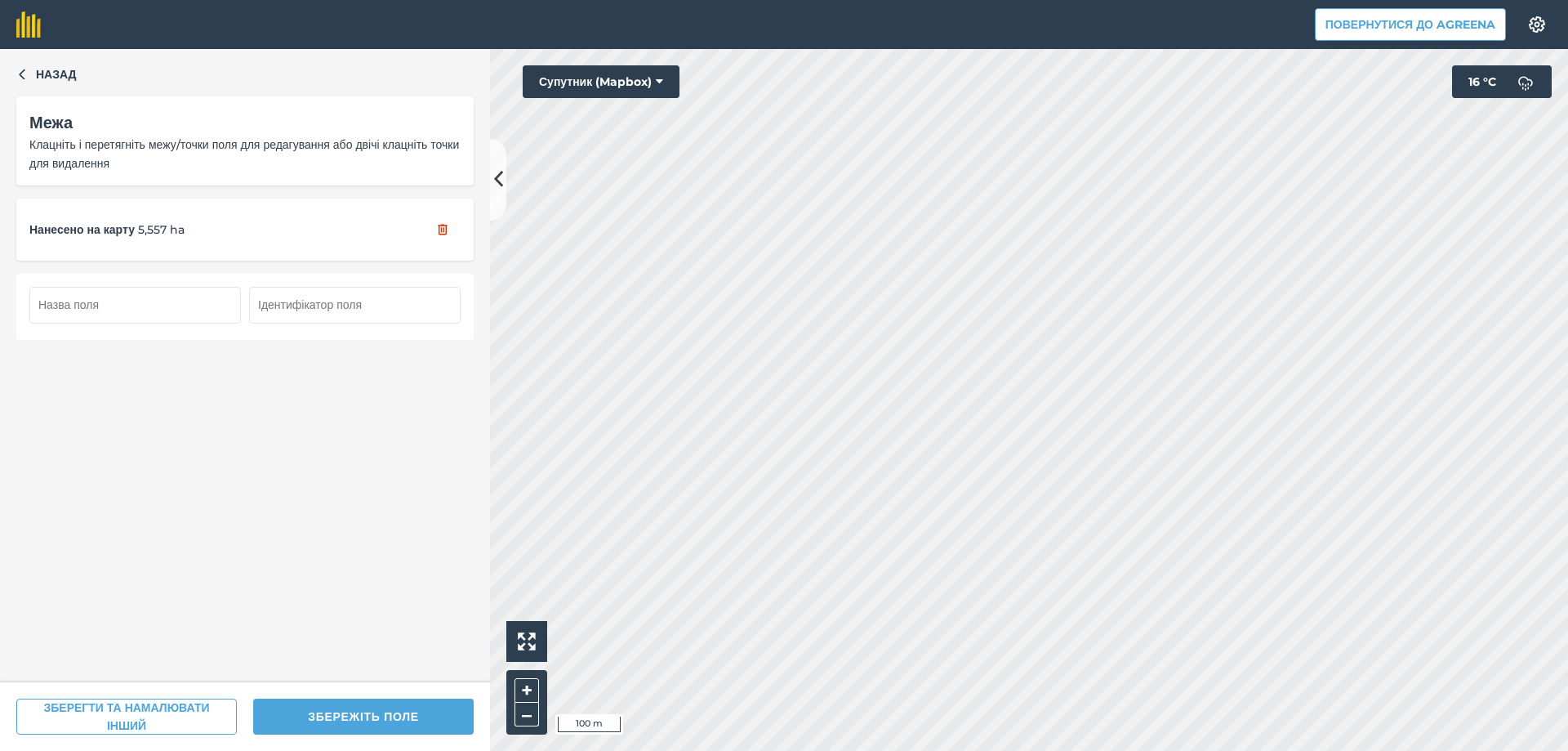
click at [156, 304] on input "text" at bounding box center [135, 304] width 211 height 36
type input "Гай"
type input "ч"
click at [166, 313] on input "Гай" at bounding box center [135, 304] width 211 height 36
type input "Гайч"
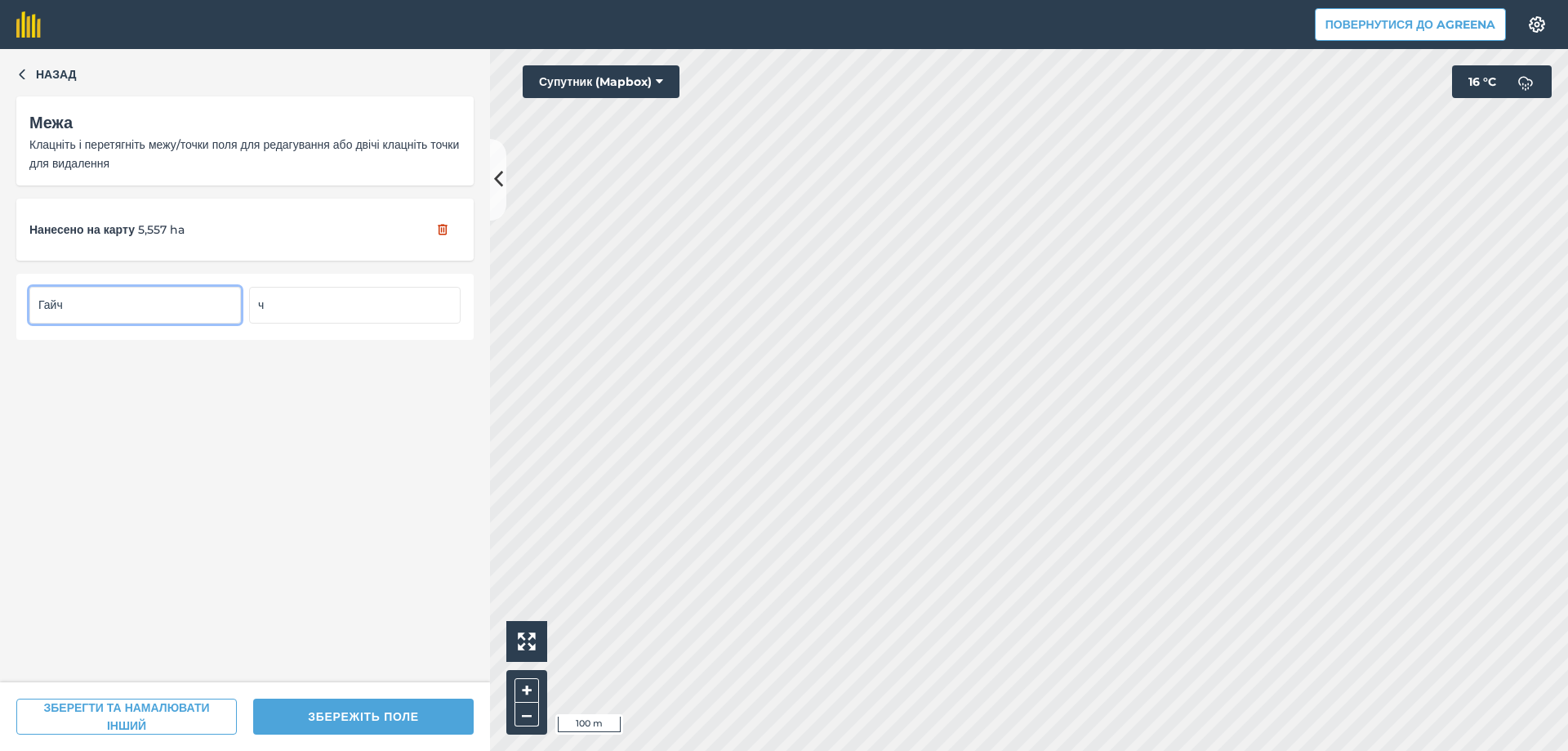
click at [292, 301] on input "ч" at bounding box center [355, 304] width 211 height 36
click at [290, 301] on input "ч" at bounding box center [355, 304] width 211 height 36
type input "6"
type input "7"
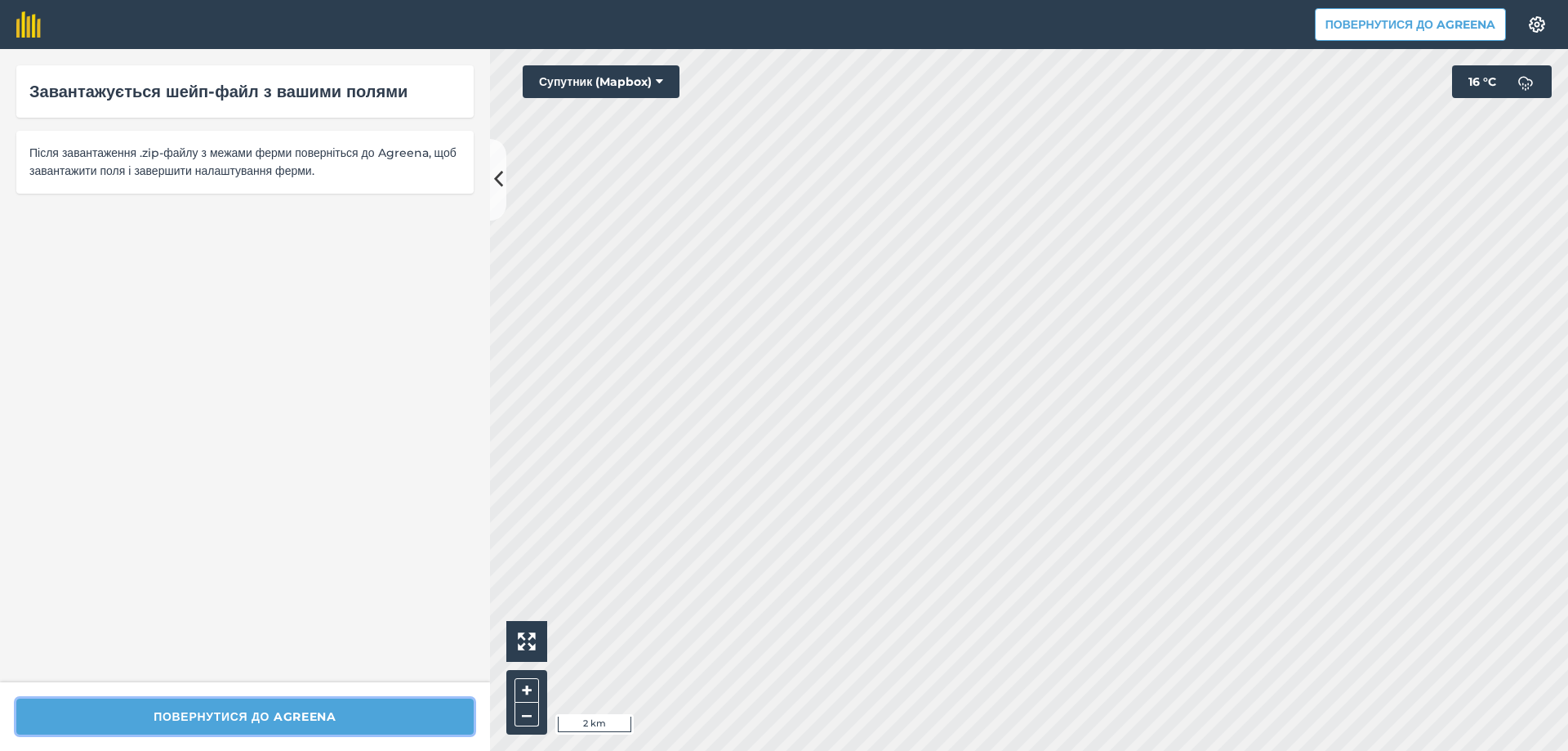
click at [289, 712] on button "Повернутися до Agreena" at bounding box center [245, 716] width 458 height 36
click at [278, 713] on button "Повернутися до Agreena" at bounding box center [245, 716] width 458 height 36
click at [275, 85] on div "Завантажується шейп-файл з вашими полями" at bounding box center [244, 91] width 431 height 26
click at [233, 165] on span "Після завантаження .zip-файлу з межами ферми поверніться до Agreena, щоб завант…" at bounding box center [244, 162] width 431 height 37
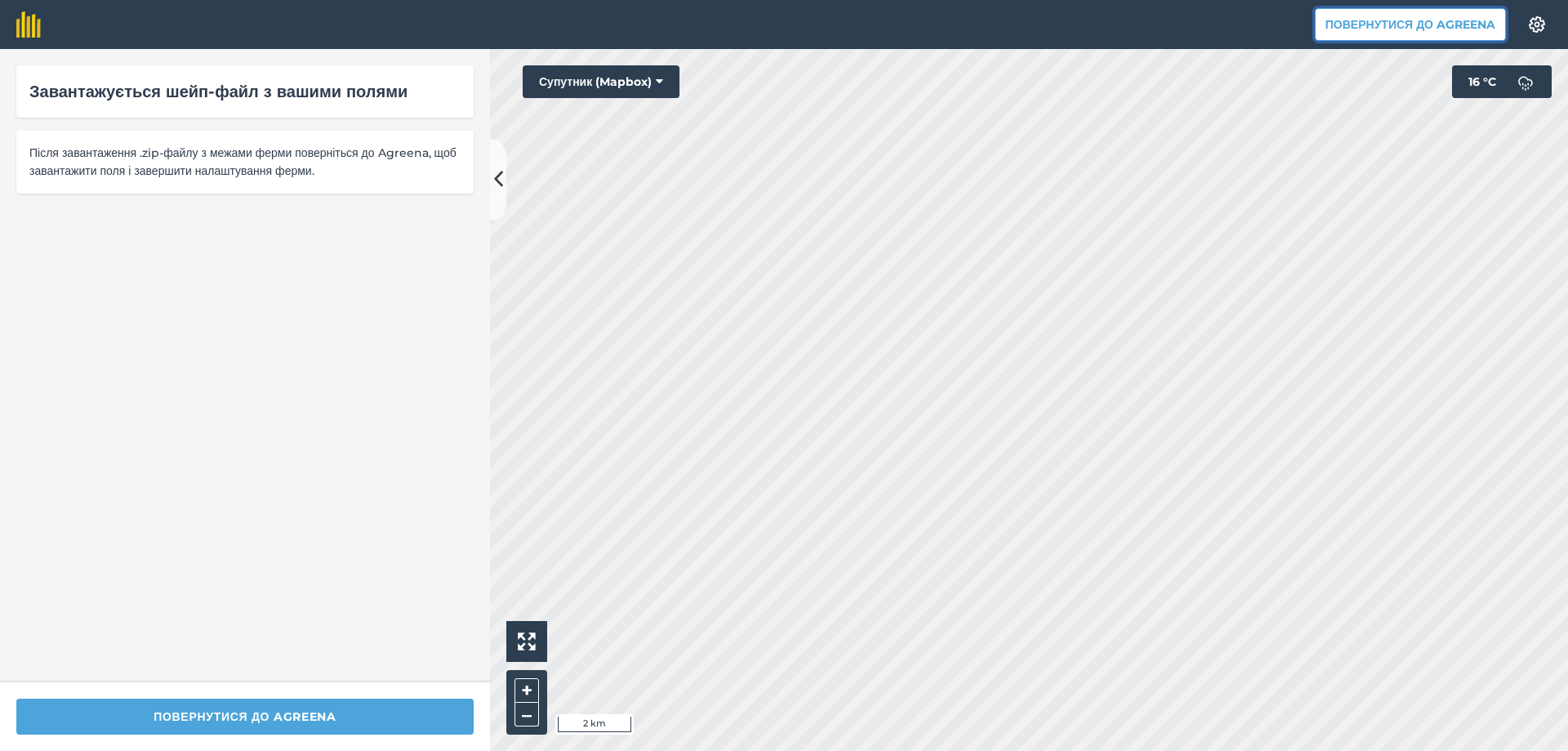
click at [1439, 20] on button "Повернутися до Agreena" at bounding box center [1411, 25] width 191 height 33
click at [308, 711] on button "Повернутися до Agreena" at bounding box center [245, 716] width 458 height 36
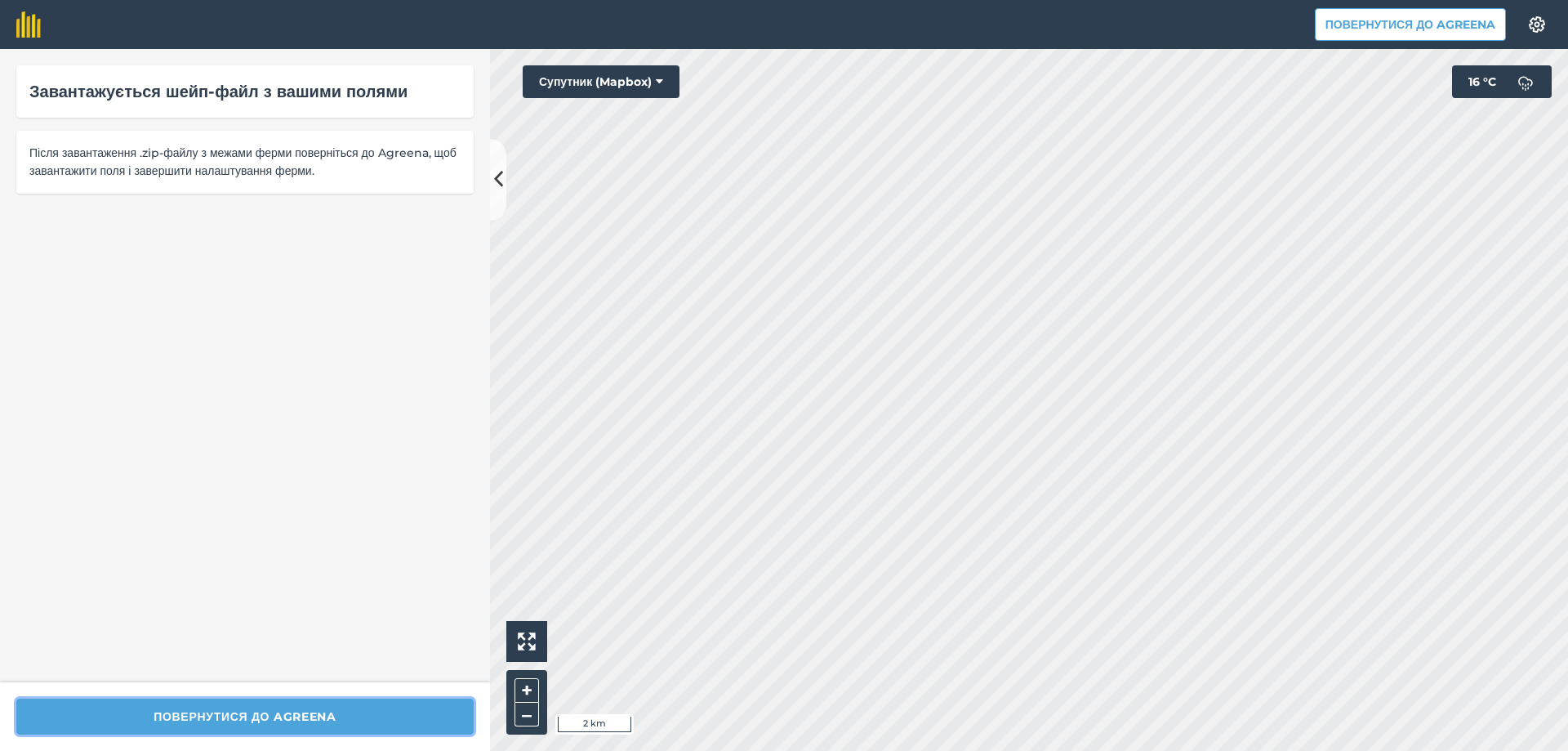
click at [308, 711] on button "Повернутися до Agreena" at bounding box center [245, 716] width 458 height 36
click at [183, 165] on span "Після завантаження .zip-файлу з межами ферми поверніться до Agreena, щоб завант…" at bounding box center [244, 162] width 431 height 37
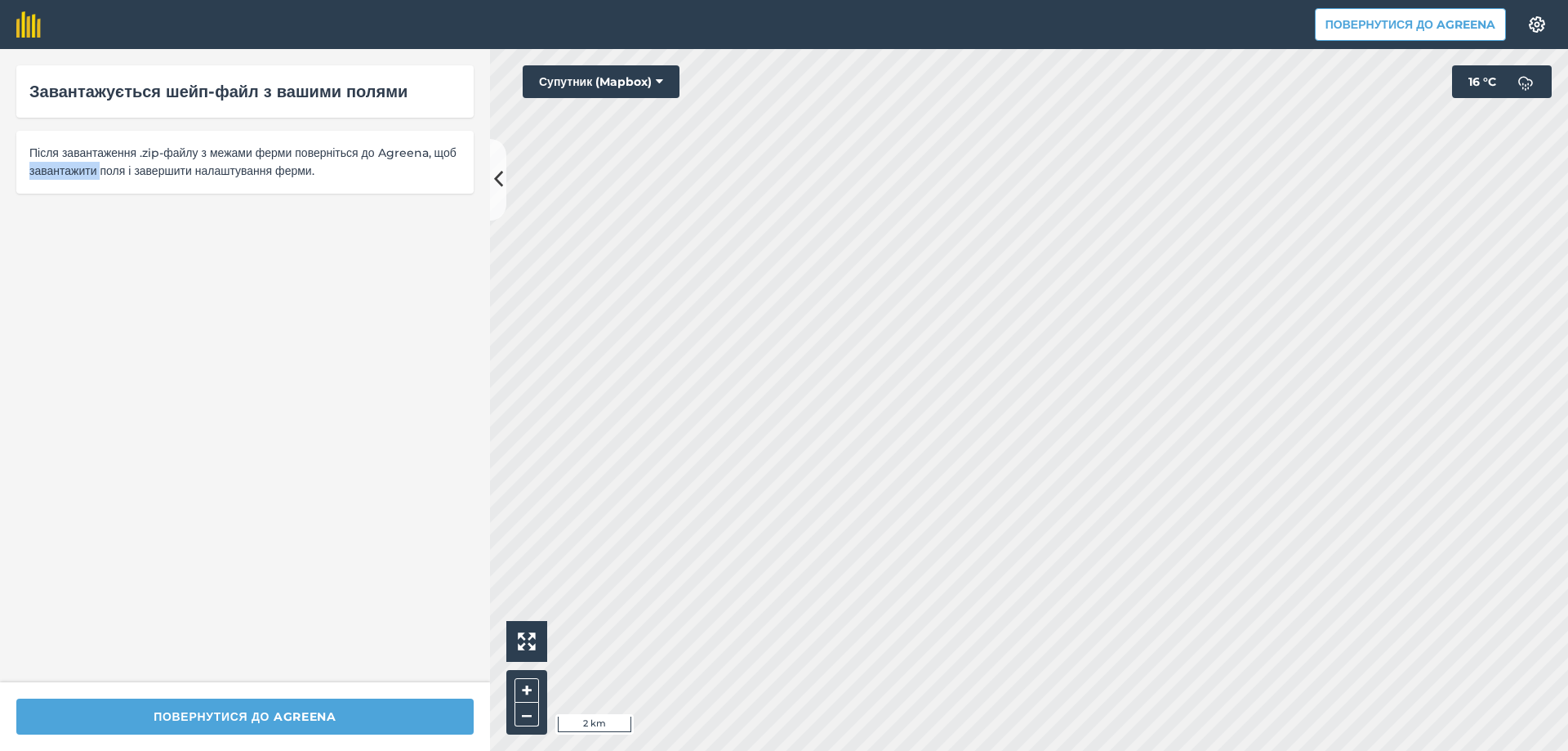
click at [183, 165] on span "Після завантаження .zip-файлу з межами ферми поверніться до Agreena, щоб завант…" at bounding box center [244, 162] width 431 height 37
drag, startPoint x: 229, startPoint y: 281, endPoint x: 231, endPoint y: 255, distance: 26.1
click at [228, 276] on div "Завантажується шейп-файл з вашими полями Після завантаження .zip-файлу з межами…" at bounding box center [244, 365] width 490 height 633
click at [32, 23] on img at bounding box center [28, 24] width 25 height 26
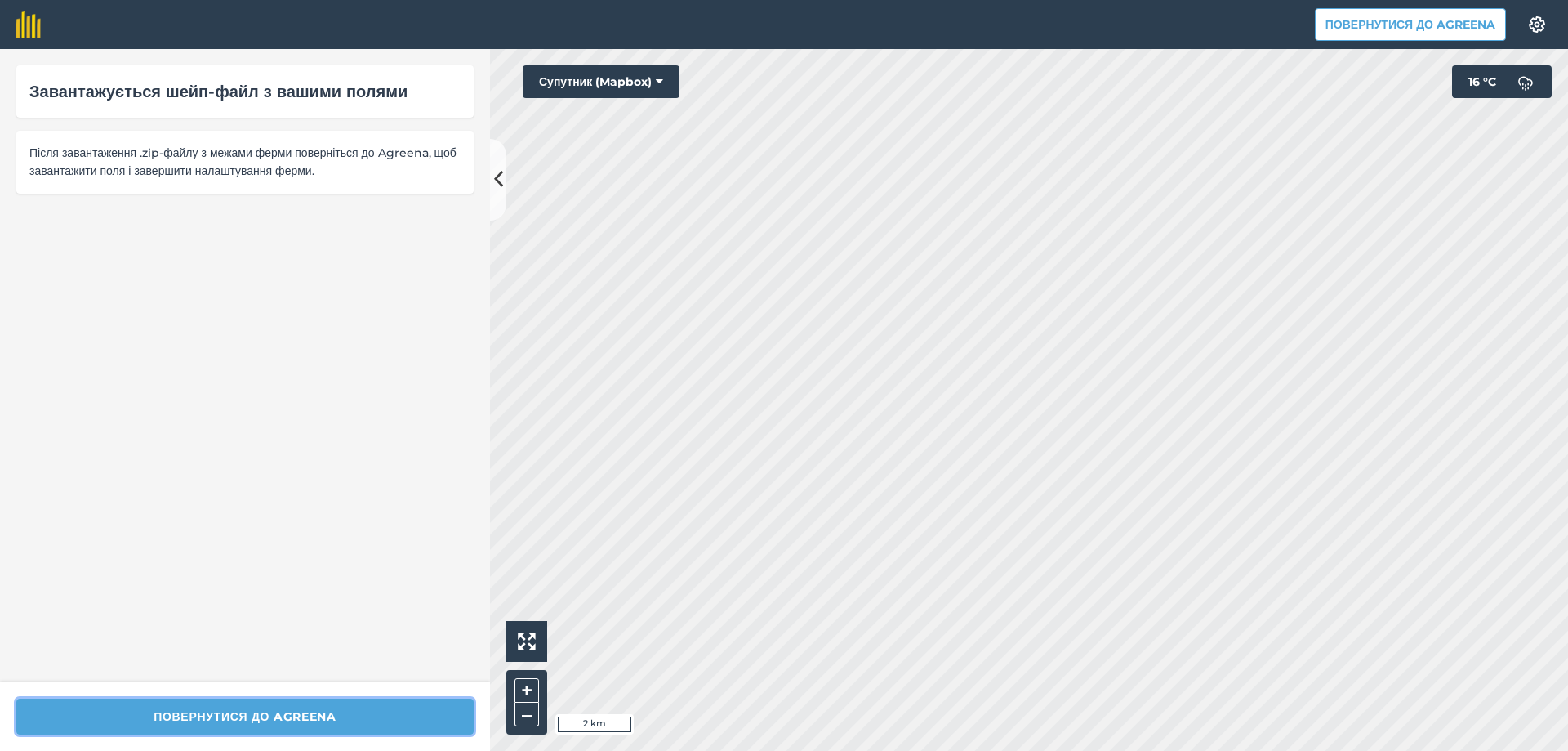
click at [351, 714] on button "Повернутися до Agreena" at bounding box center [245, 716] width 458 height 36
click at [391, 466] on div "Завантажується шейп-файл з вашими полями Після завантаження .zip-файлу з межами…" at bounding box center [244, 365] width 490 height 633
click at [232, 715] on button "Повернутися до Agreena" at bounding box center [245, 716] width 458 height 36
click at [233, 715] on button "Повернутися до Agreena" at bounding box center [245, 716] width 458 height 36
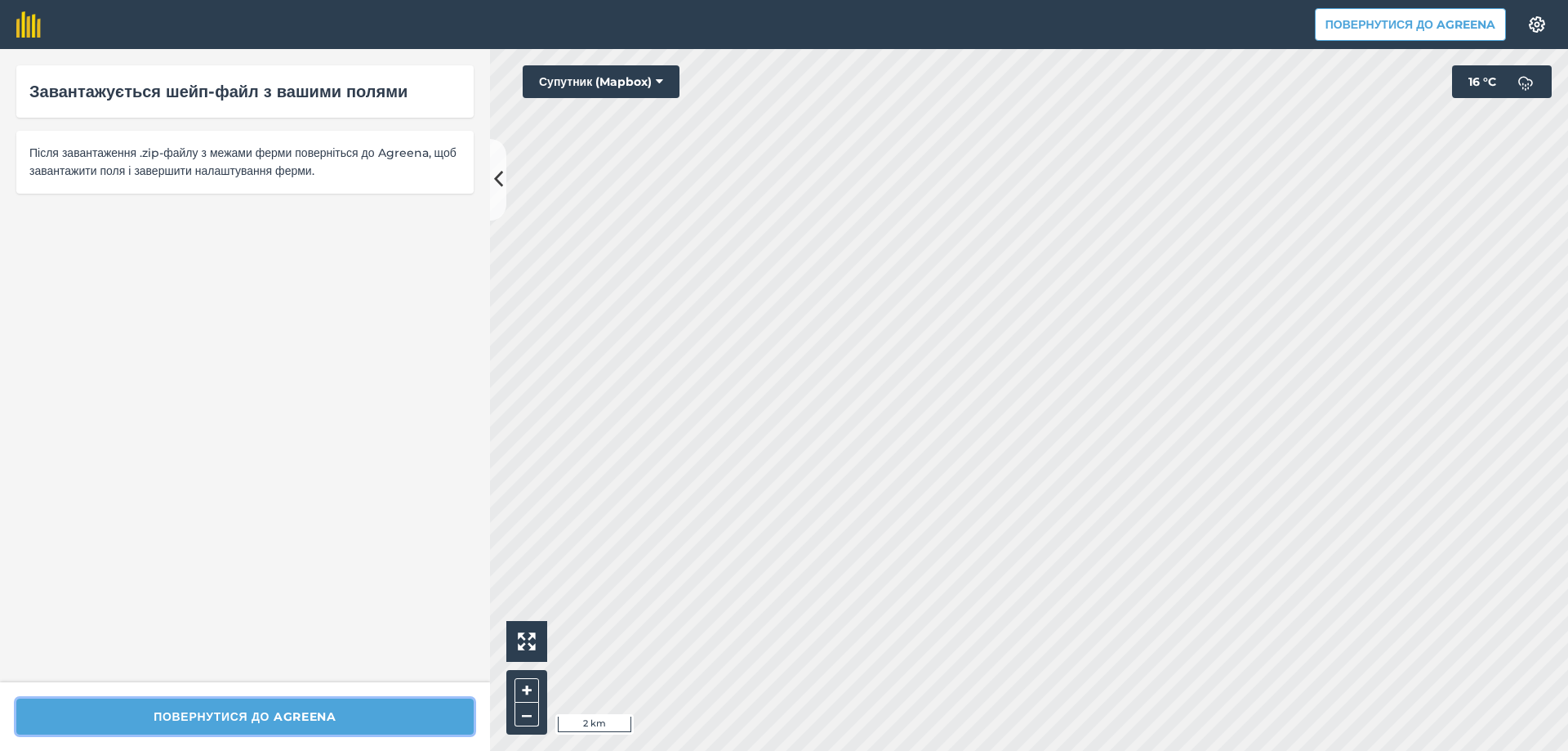
click at [233, 715] on button "Повернутися до Agreena" at bounding box center [245, 716] width 458 height 36
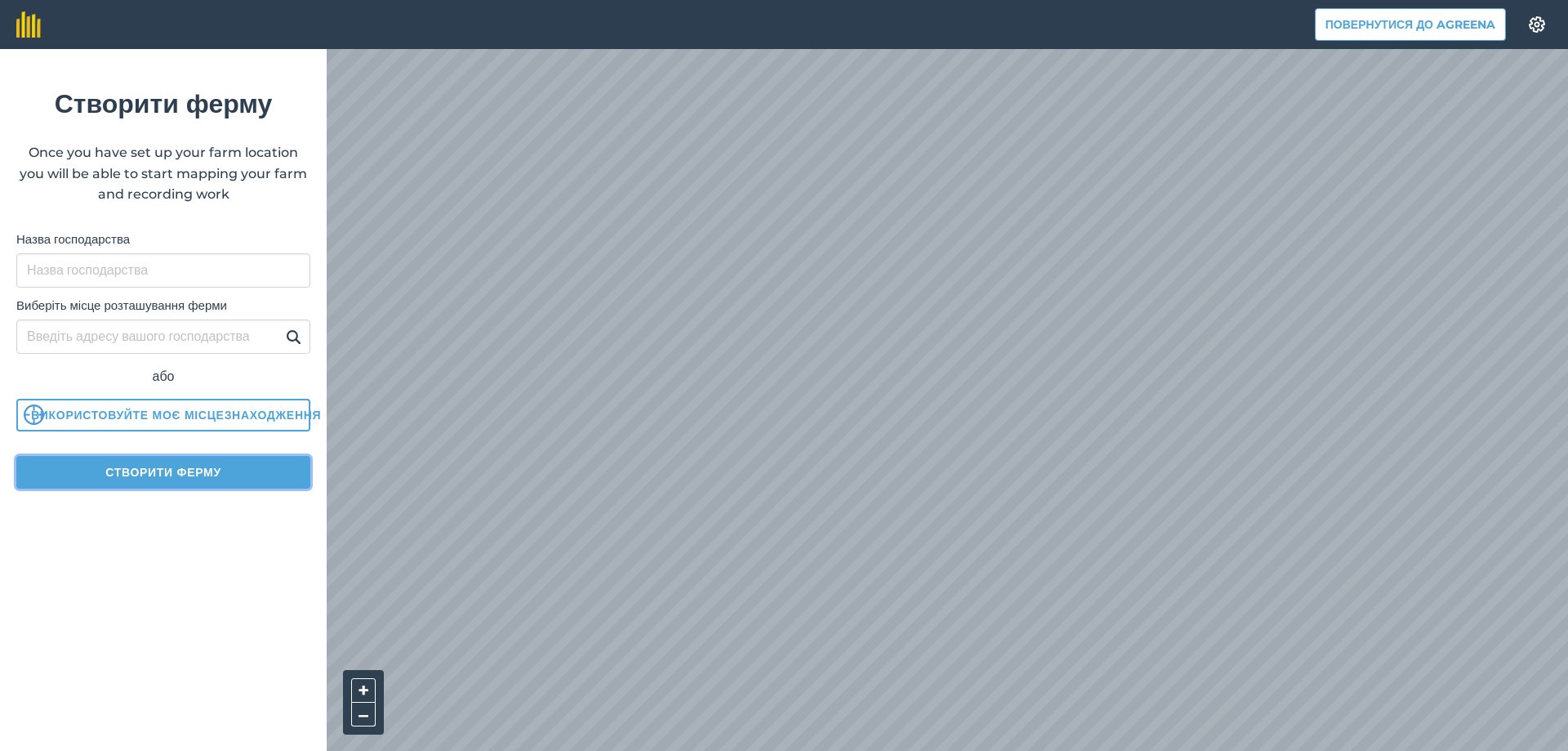
click at [194, 467] on button "Створити ферму" at bounding box center [164, 472] width 294 height 33
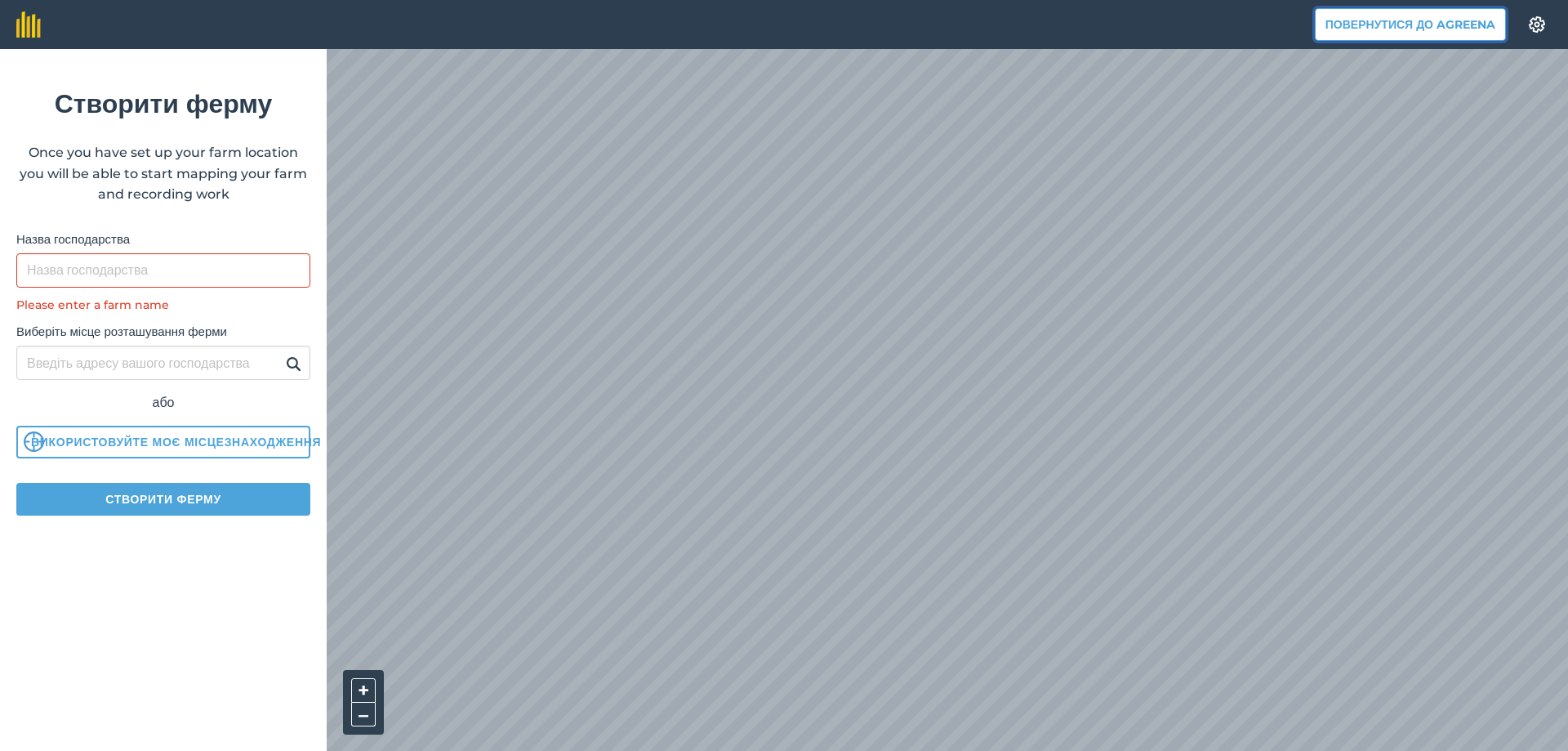
click at [1456, 18] on button "Повернутися до Agreena" at bounding box center [1411, 25] width 191 height 33
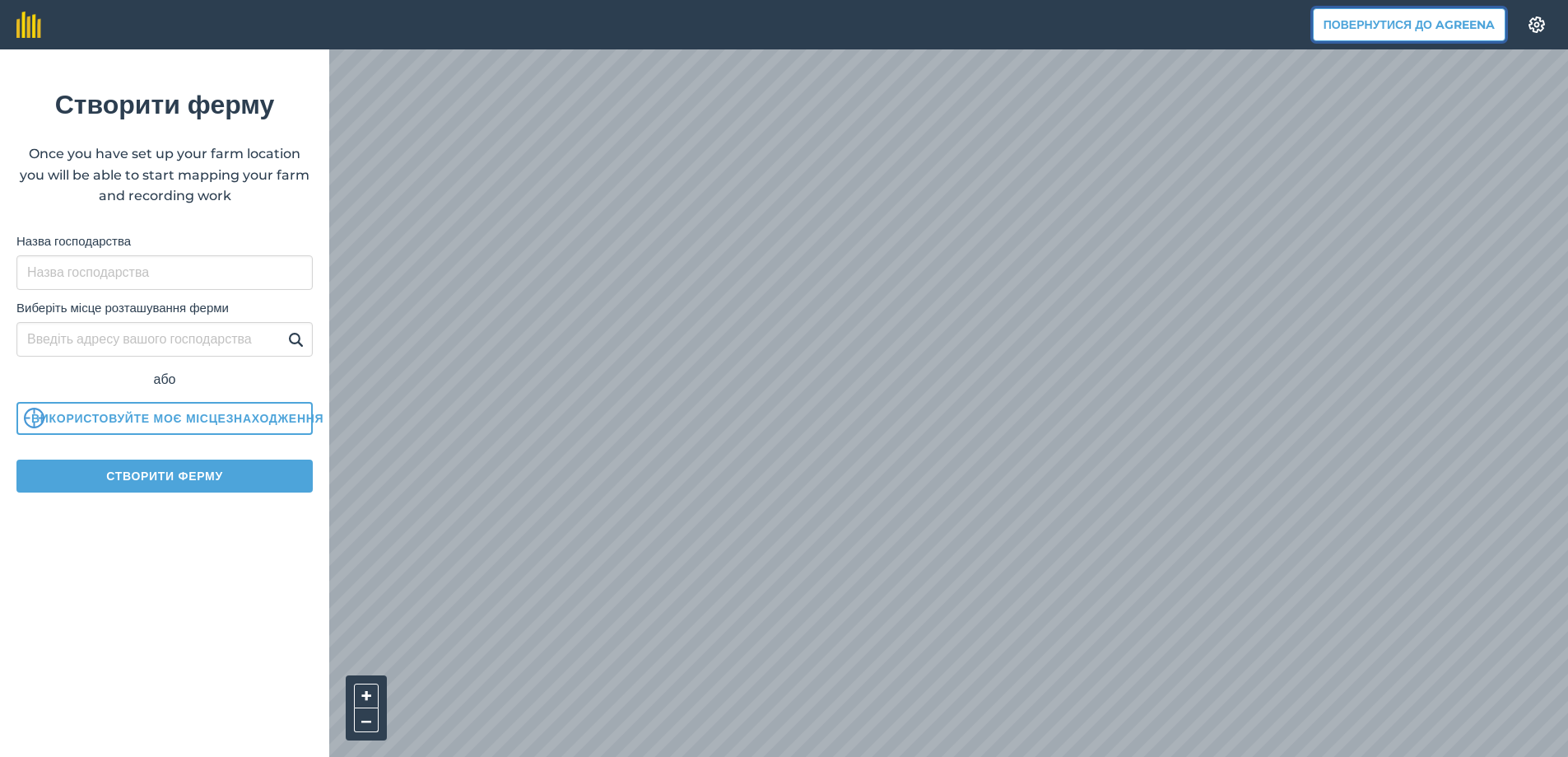
click at [1410, 30] on button "Повернутися до Agreena" at bounding box center [1409, 25] width 193 height 33
click at [1379, 22] on button "Повернутися до Agreena" at bounding box center [1409, 25] width 193 height 33
